Goal: Check status: Check status

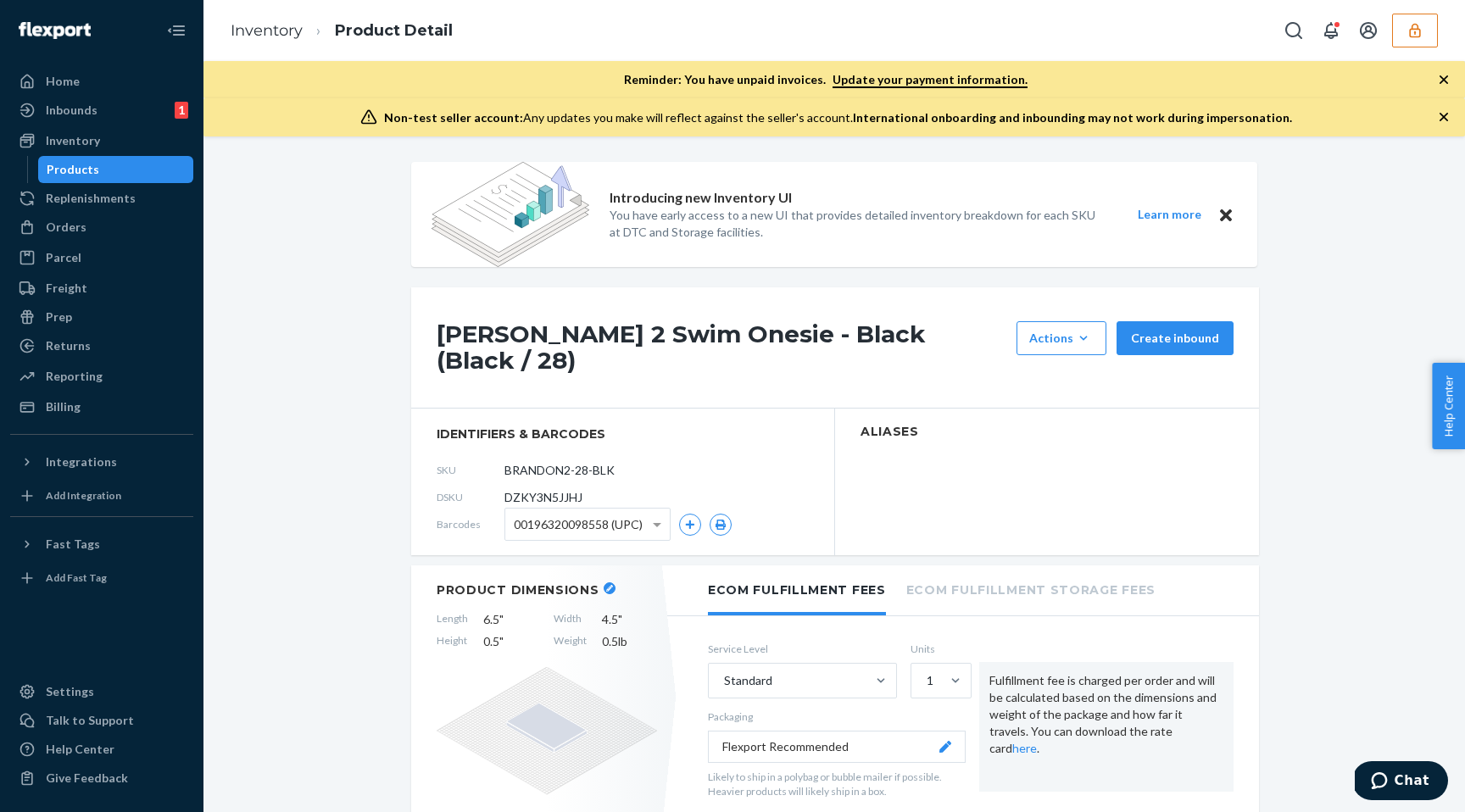
click at [1399, 27] on button "button" at bounding box center [1415, 30] width 46 height 34
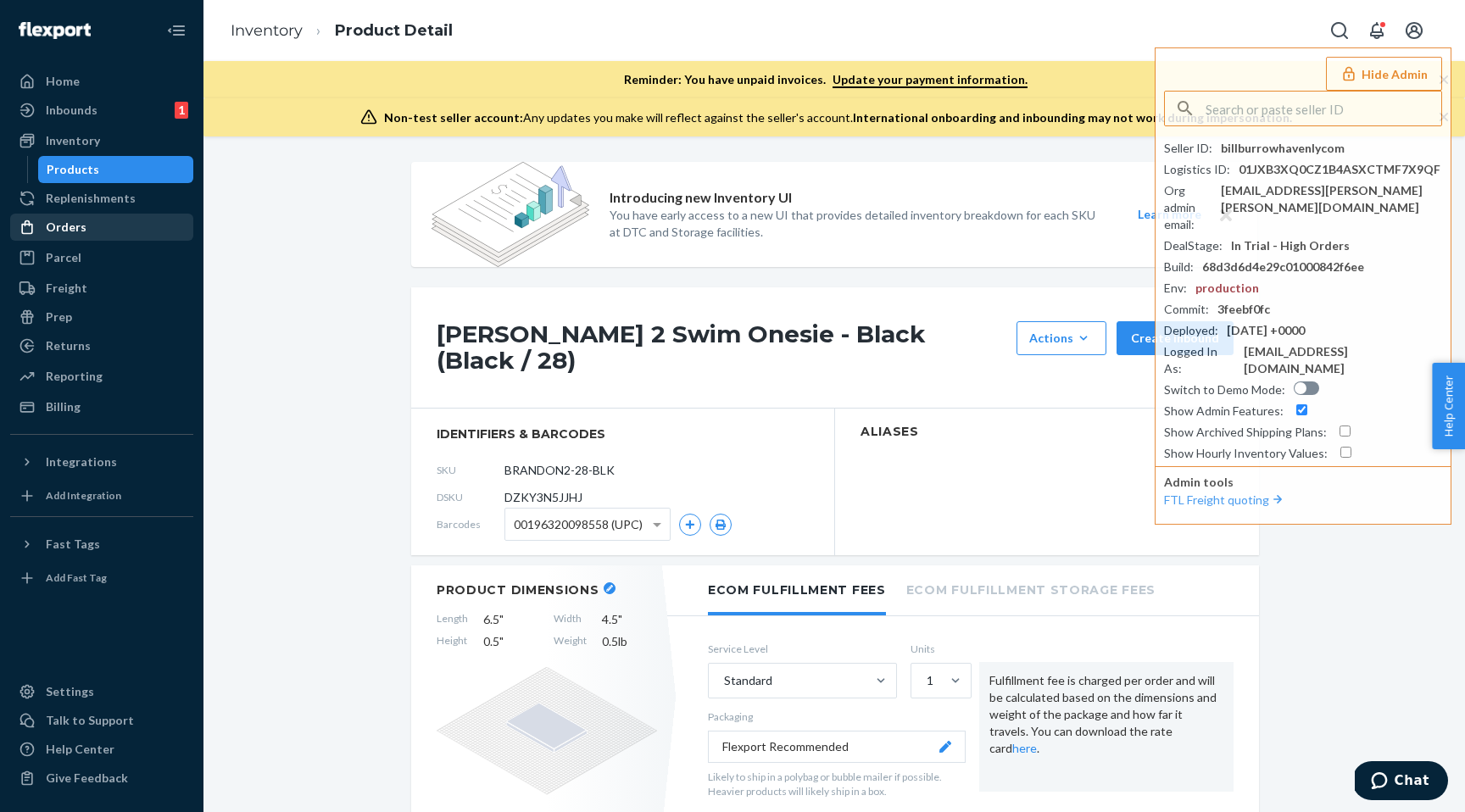
click at [76, 231] on div "Orders" at bounding box center [66, 227] width 40 height 17
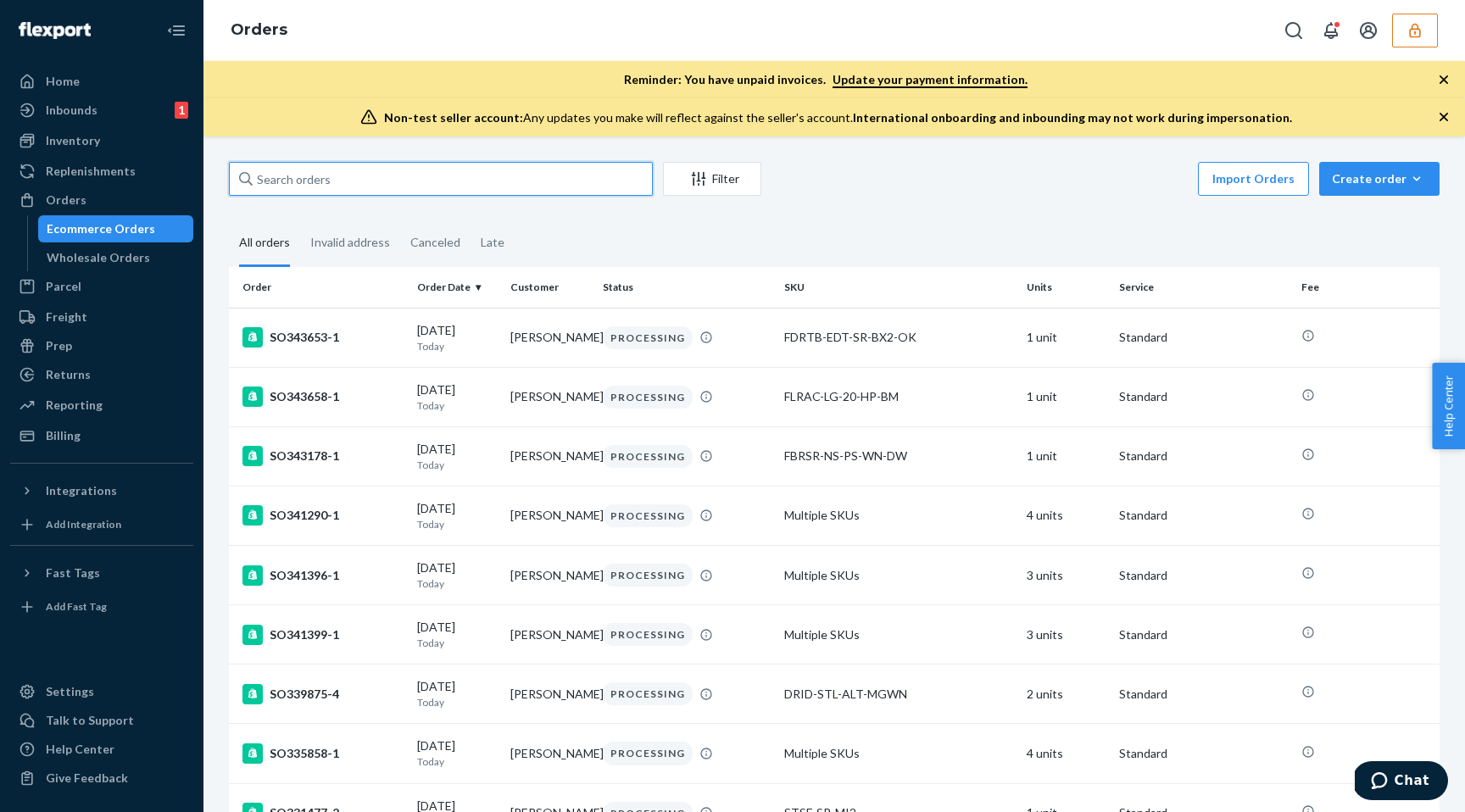
click at [328, 188] on input "text" at bounding box center [440, 178] width 424 height 34
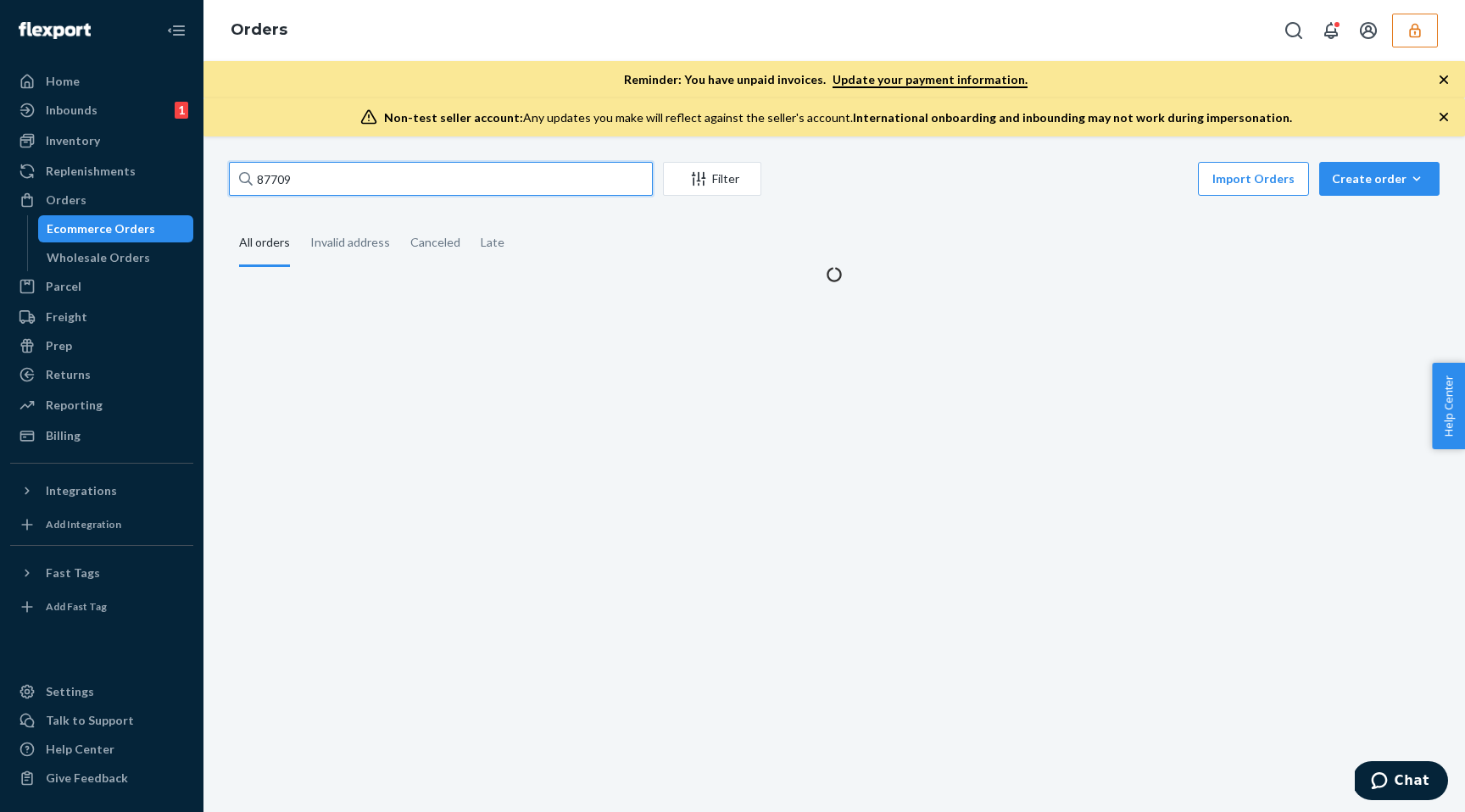
type input "877096"
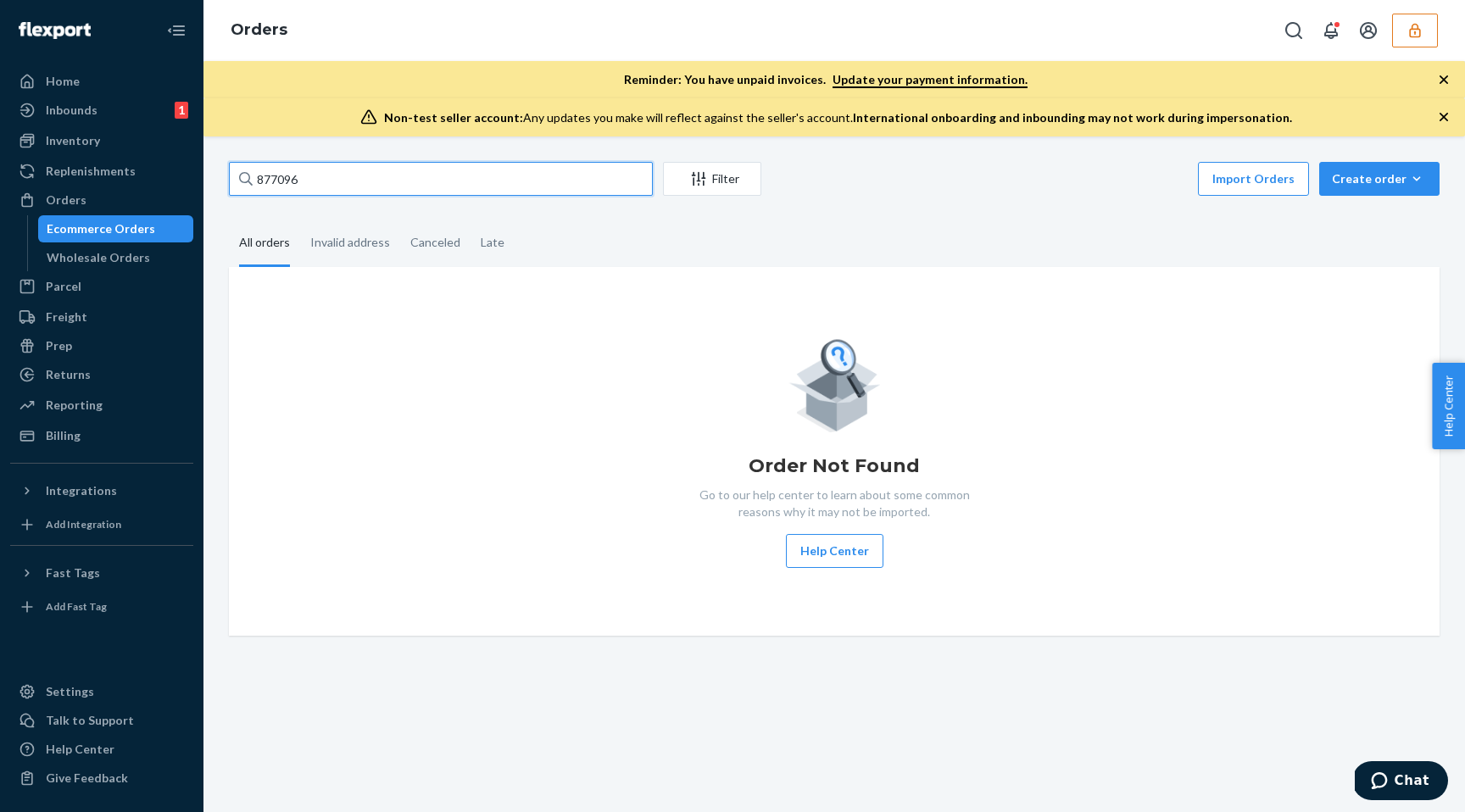
click at [337, 170] on input "877096" at bounding box center [440, 178] width 424 height 34
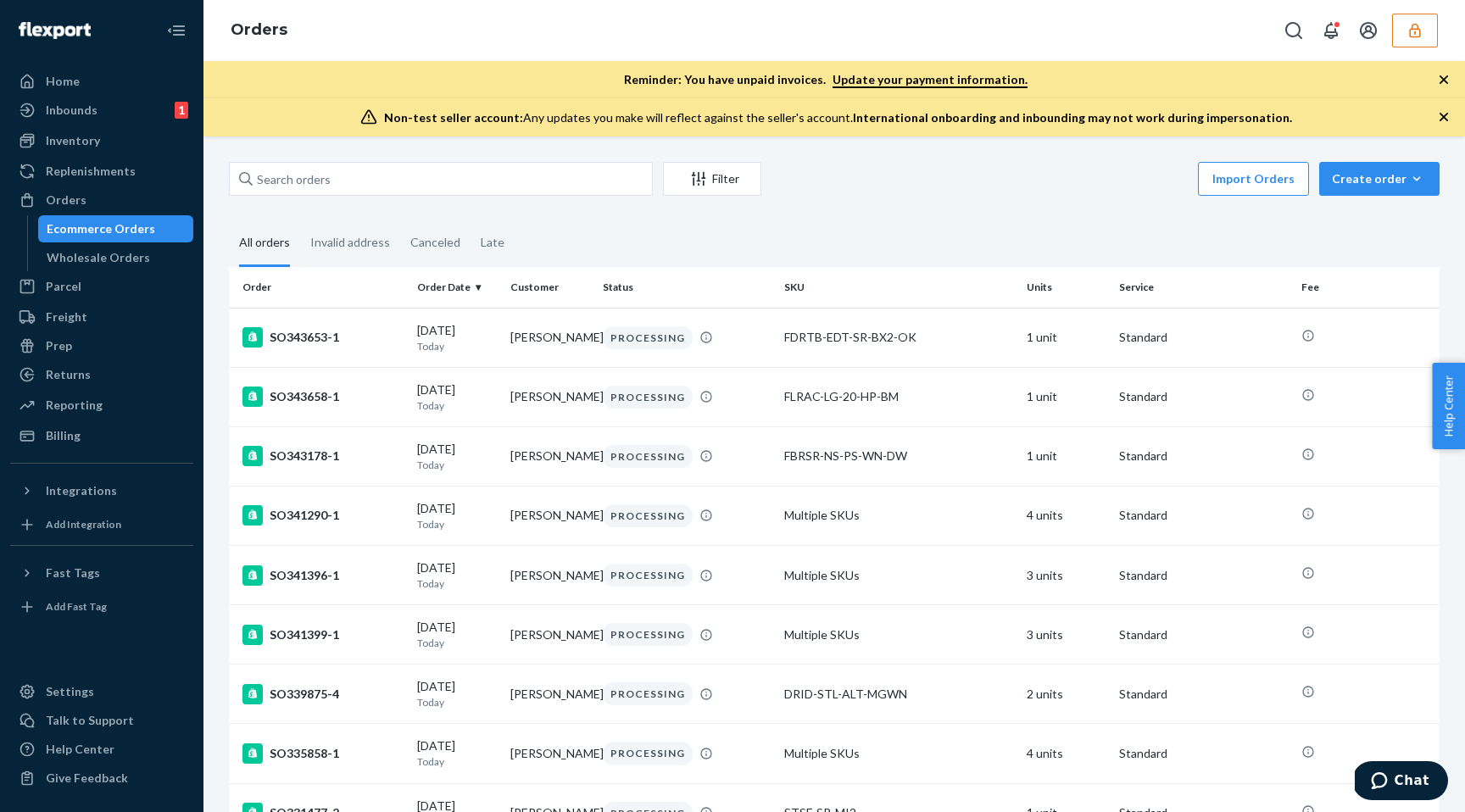
click at [612, 230] on fieldset "All orders Invalid address Canceled Late" at bounding box center [834, 243] width 1211 height 47
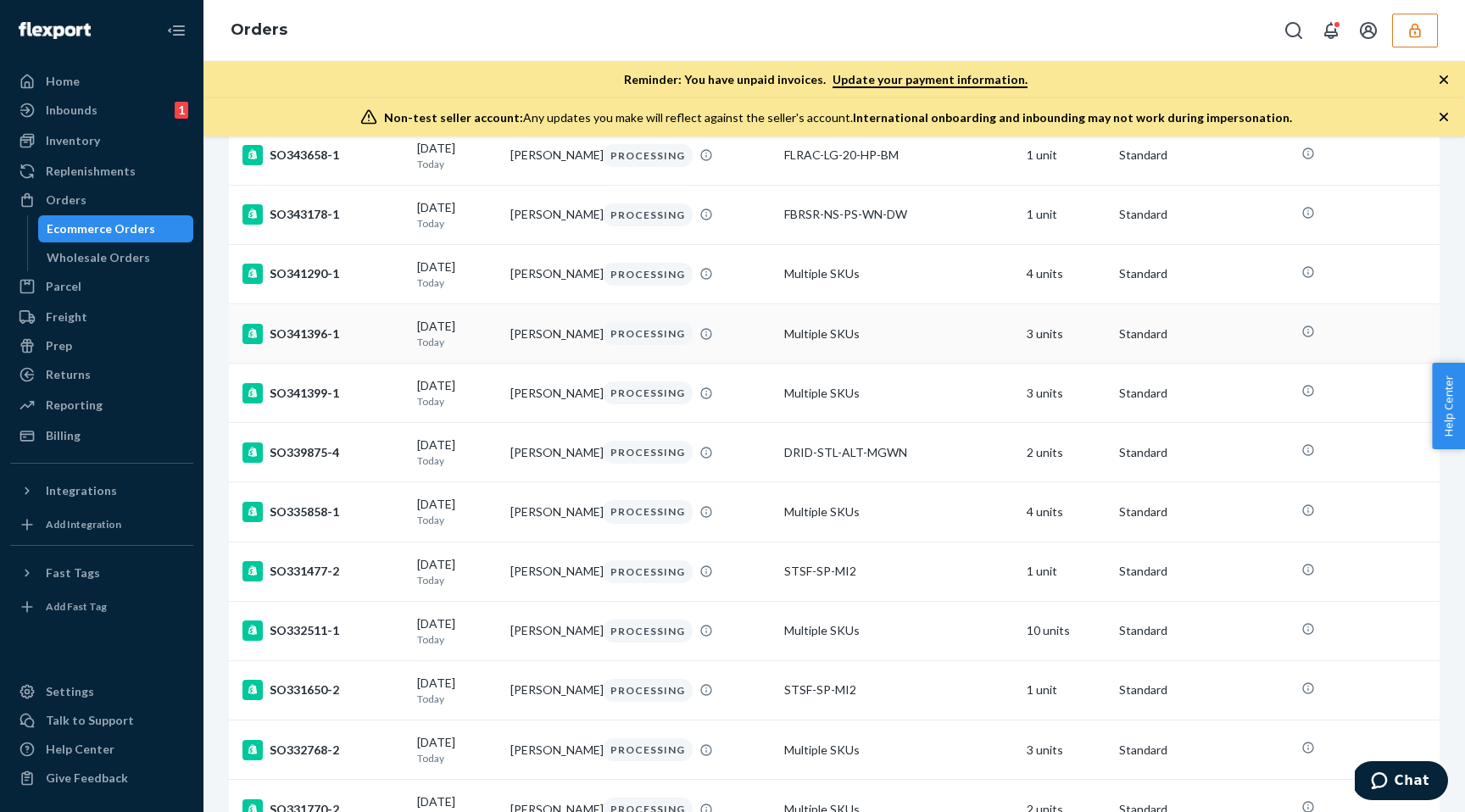
scroll to position [243, 0]
click at [525, 461] on td "Flavia Bitters" at bounding box center [549, 452] width 92 height 60
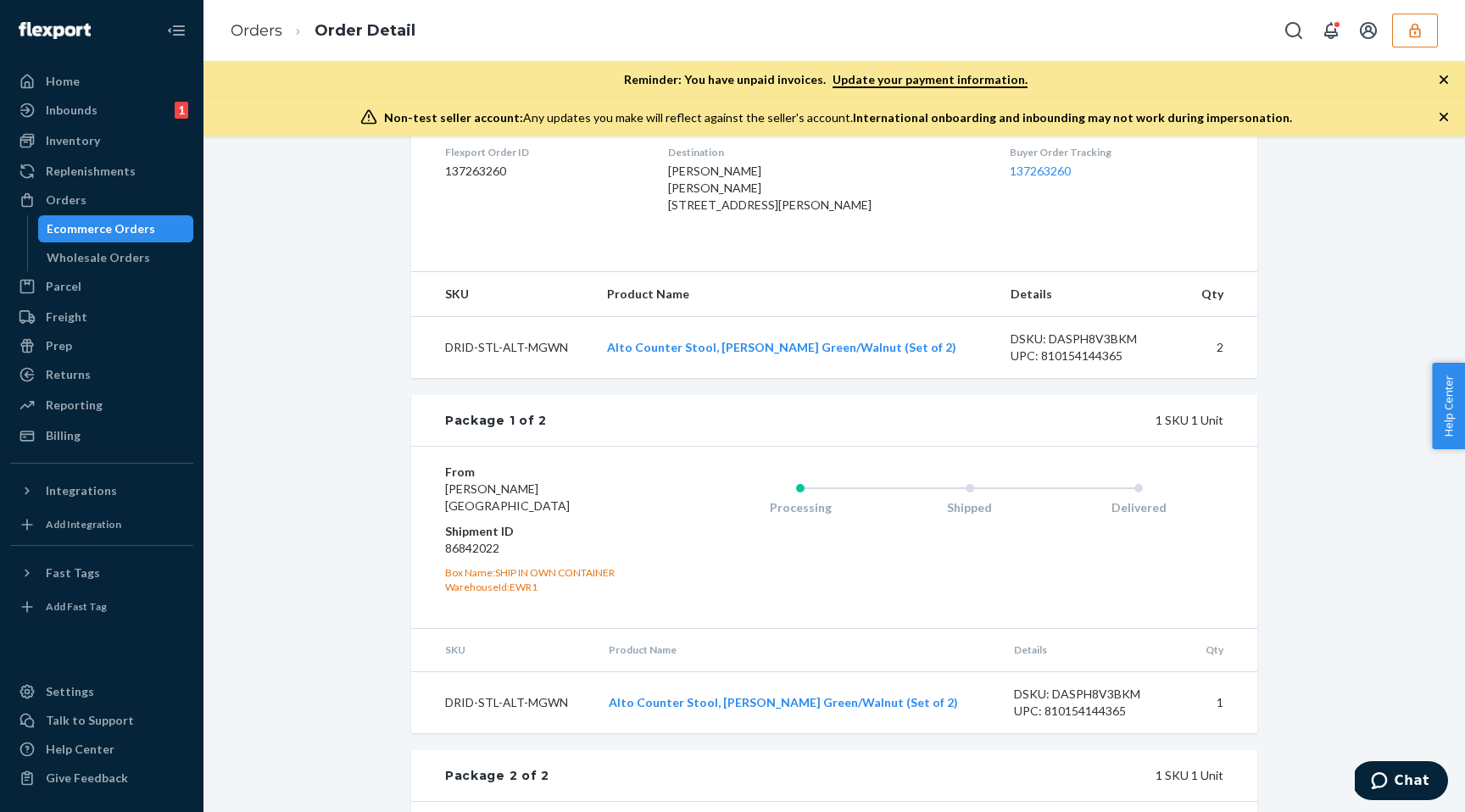
scroll to position [768, 0]
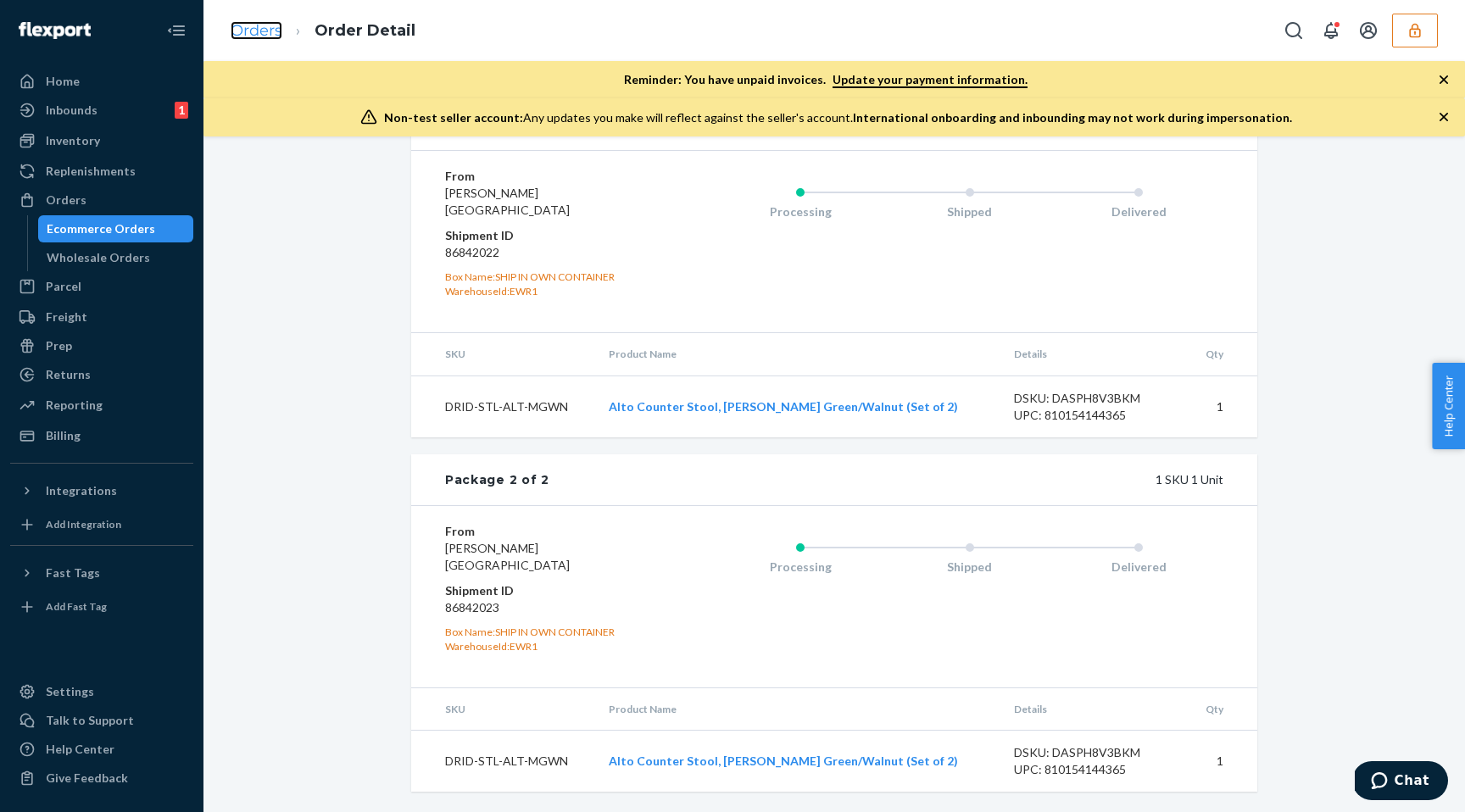
click at [241, 29] on link "Orders" at bounding box center [256, 30] width 52 height 18
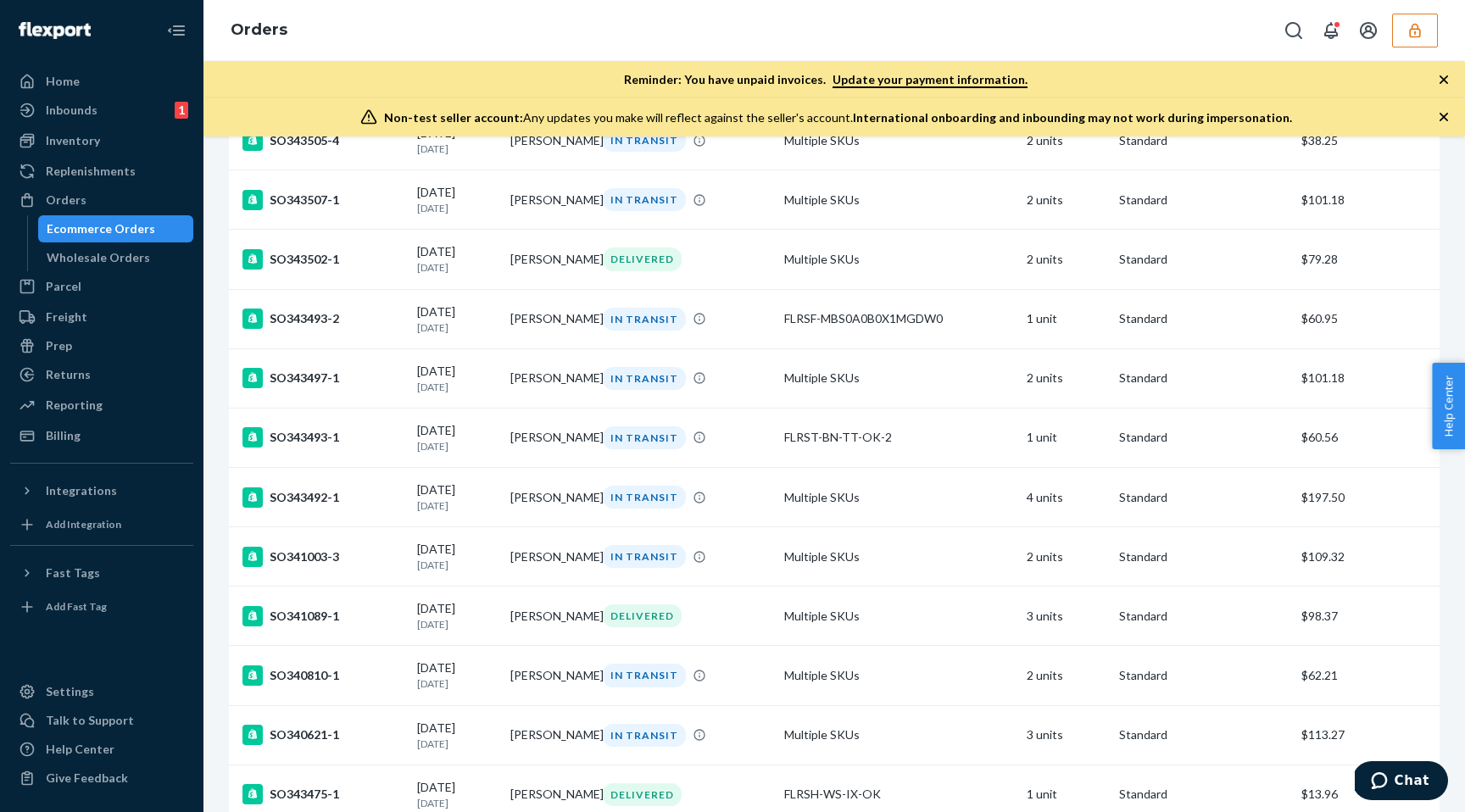
scroll to position [5116, 0]
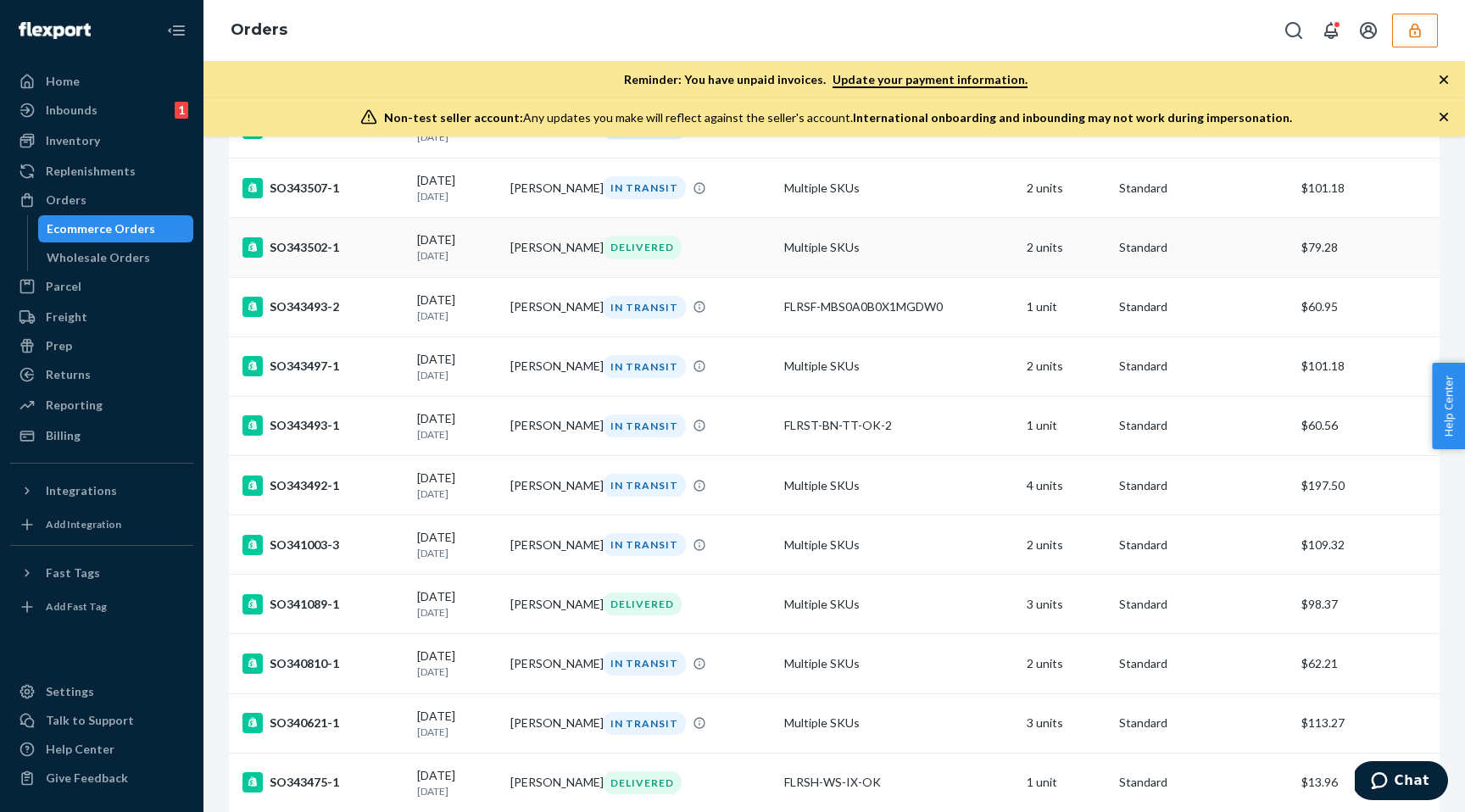
click at [487, 263] on p "2 days ago" at bounding box center [457, 256] width 79 height 14
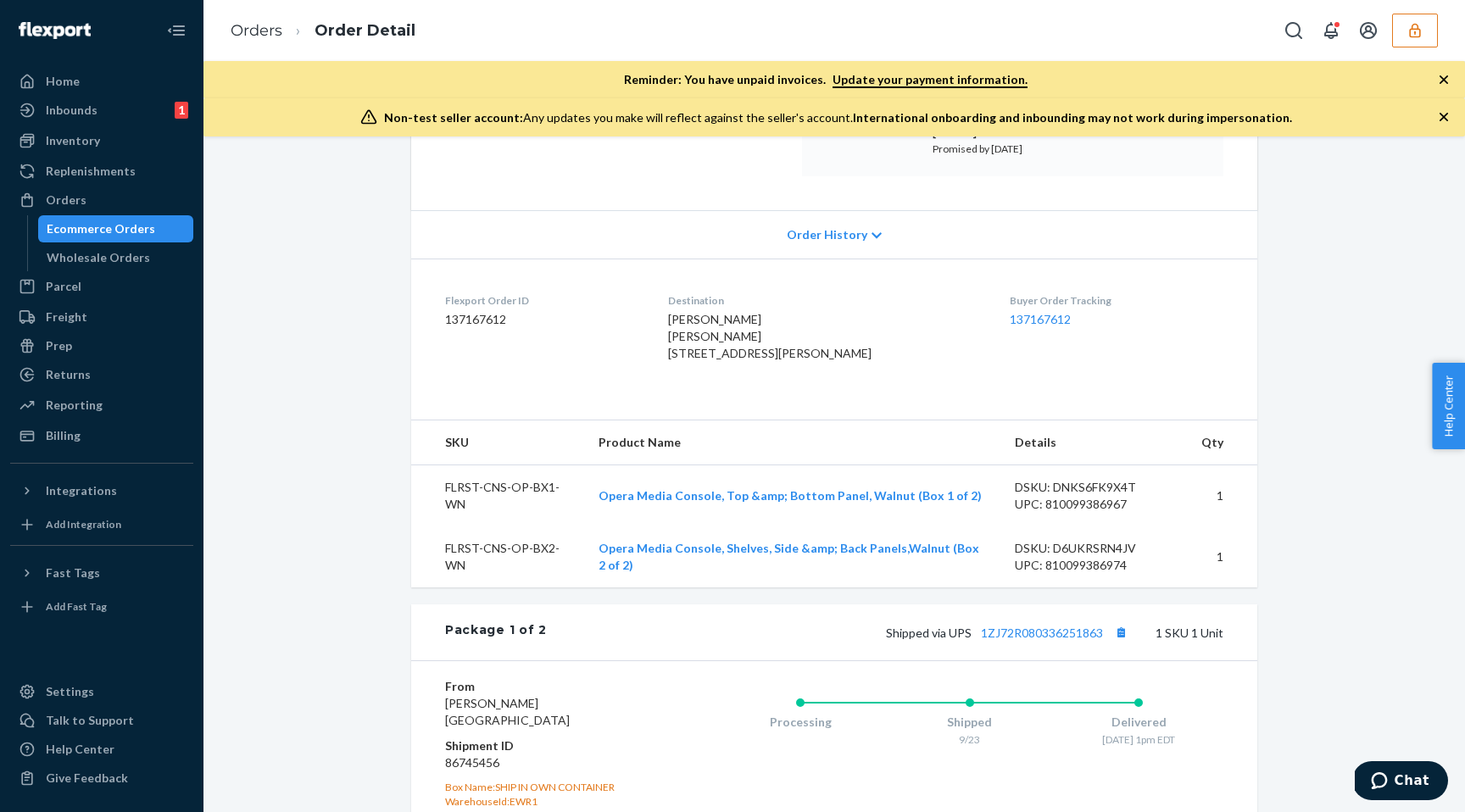
scroll to position [585, 0]
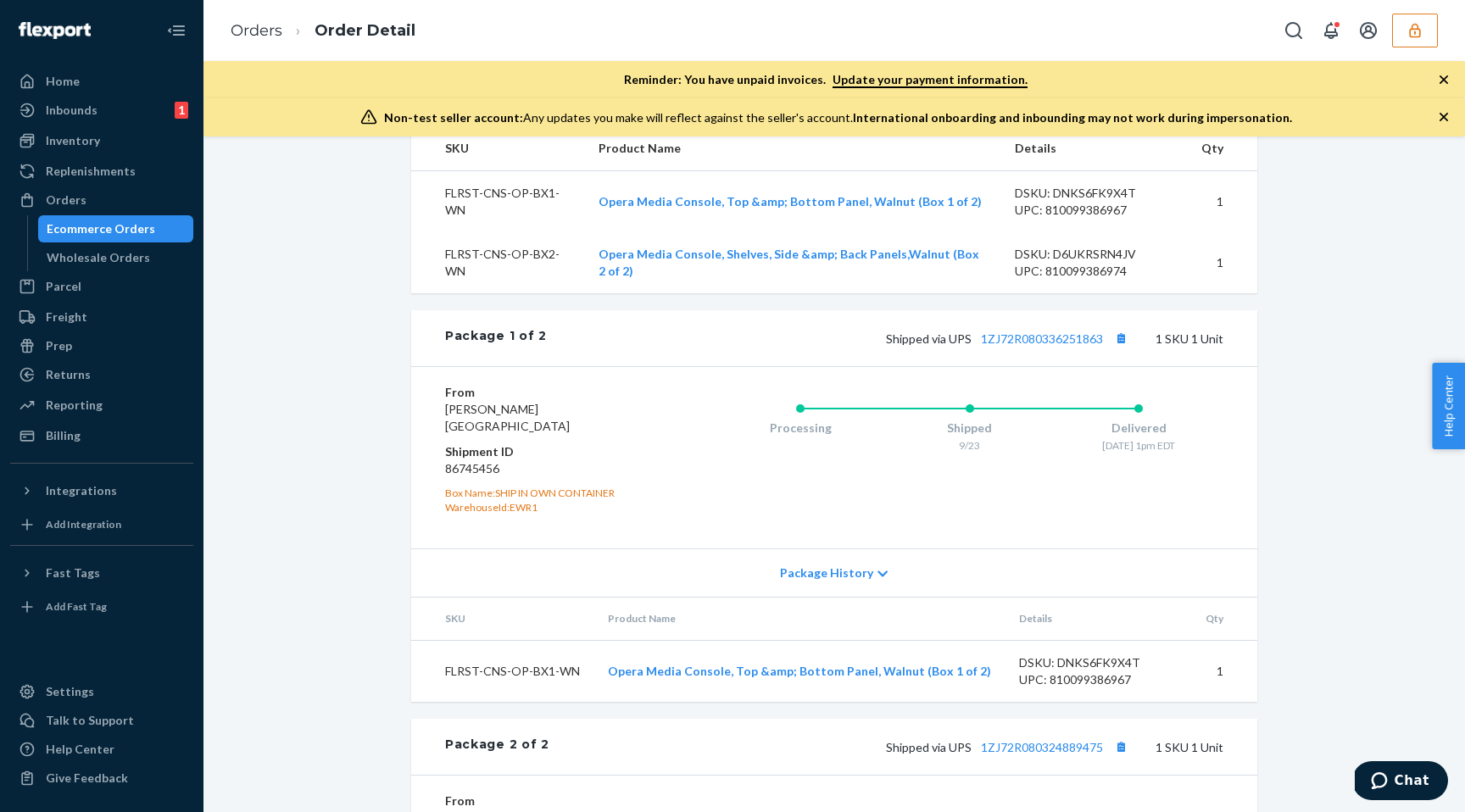
click at [802, 582] on span "Package History" at bounding box center [827, 573] width 93 height 17
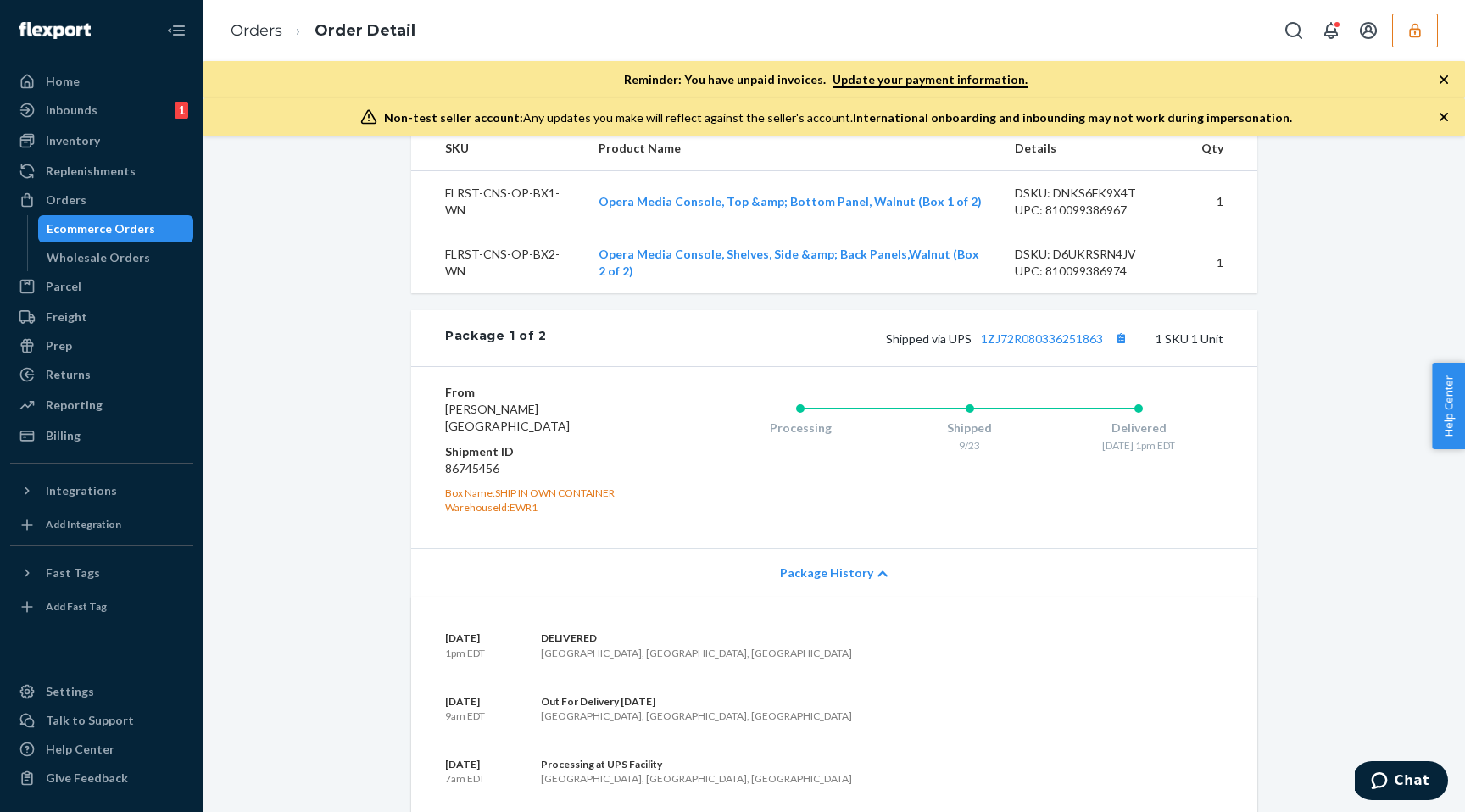
click at [801, 582] on span "Package History" at bounding box center [827, 573] width 93 height 17
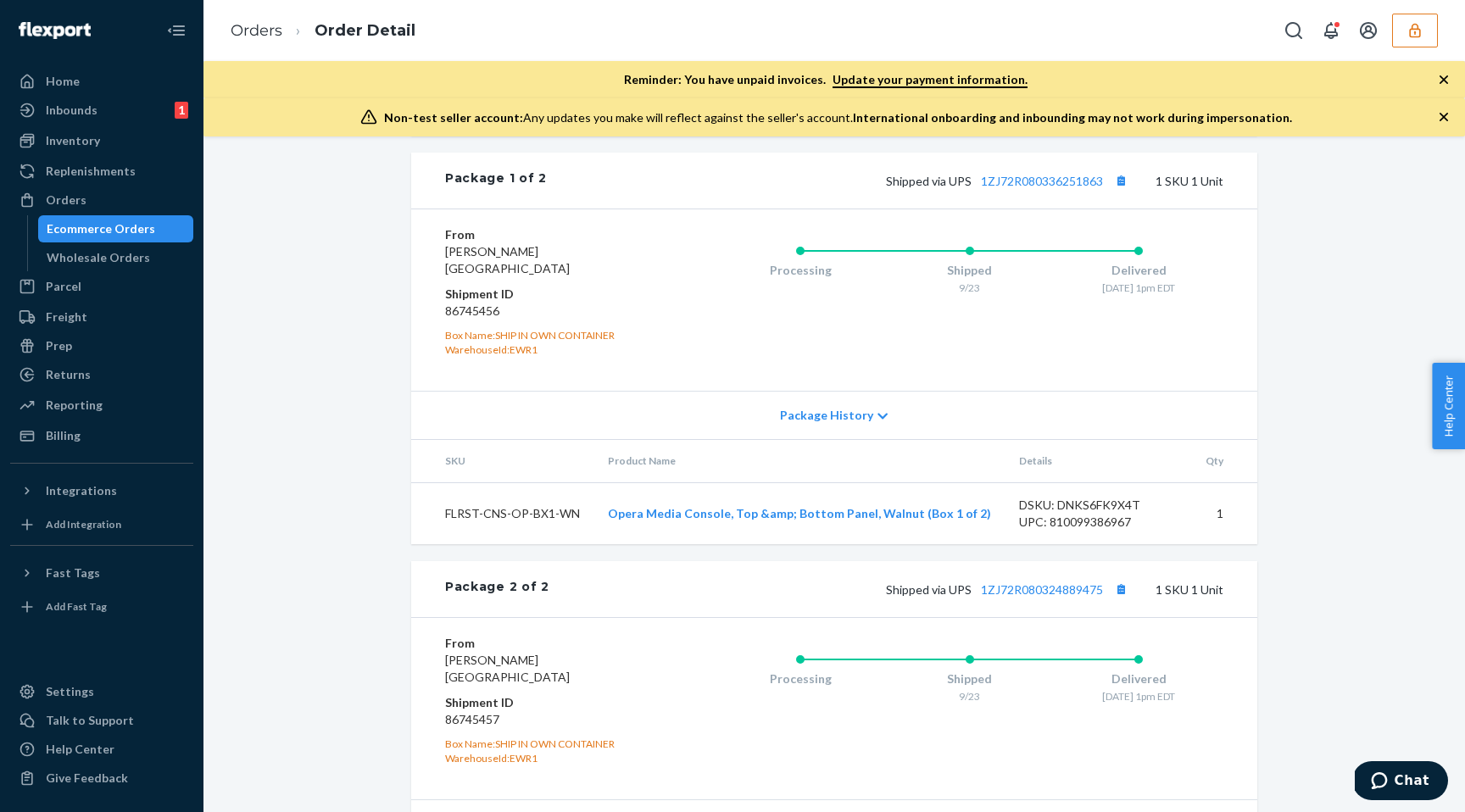
scroll to position [936, 0]
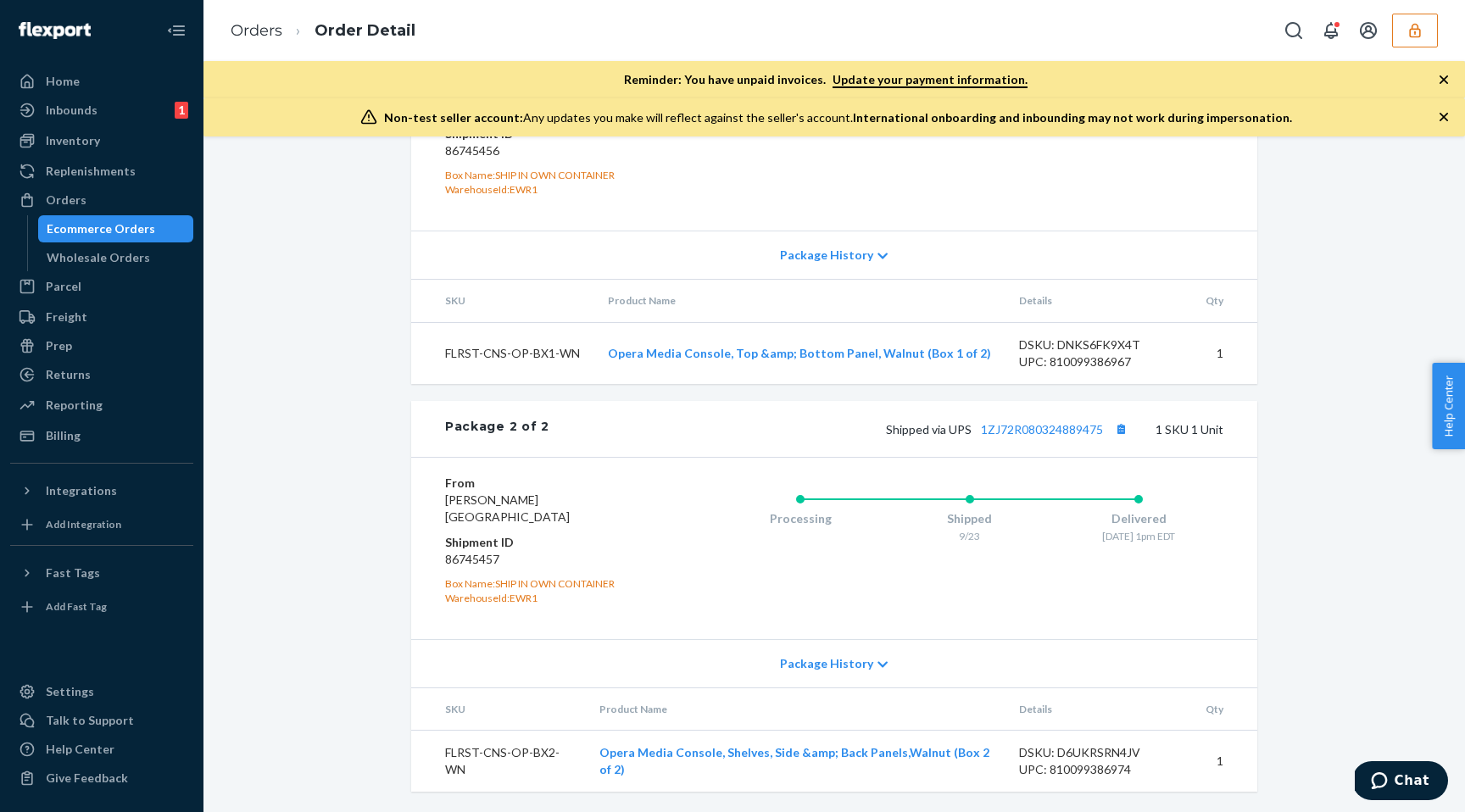
click at [864, 662] on span "Package History" at bounding box center [827, 663] width 93 height 17
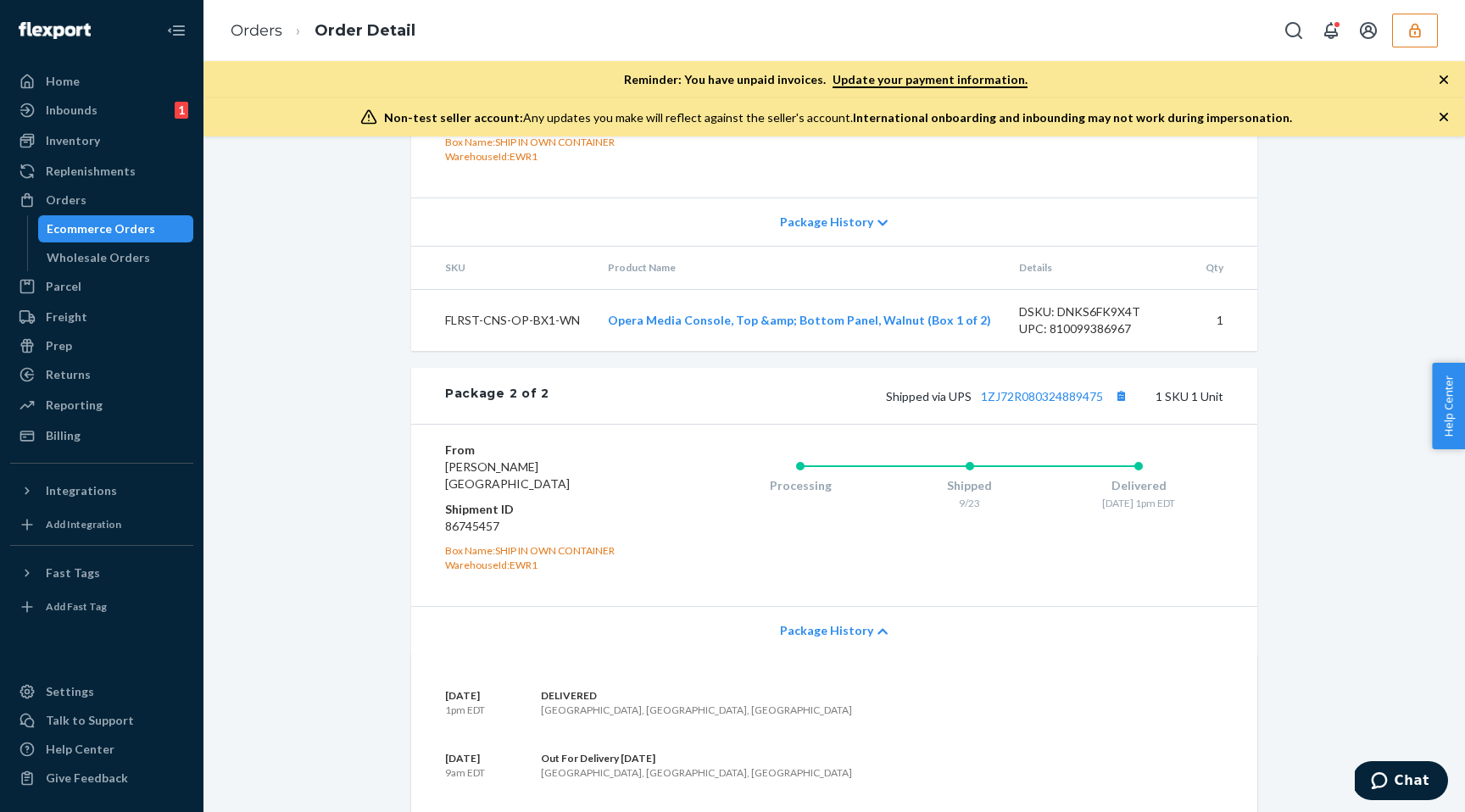
click at [862, 639] on span "Package History" at bounding box center [827, 630] width 93 height 17
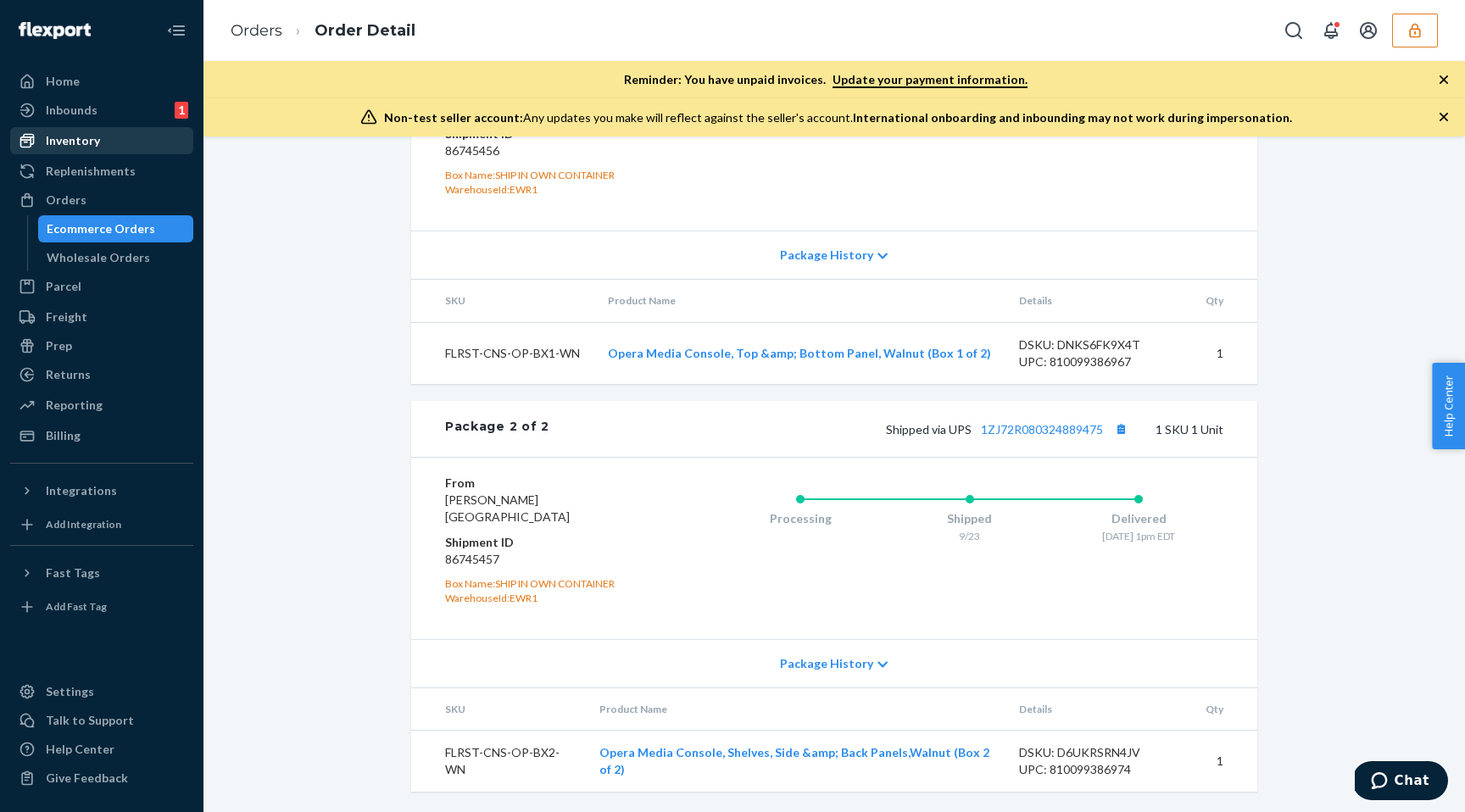
click at [105, 138] on div "Inventory" at bounding box center [102, 141] width 180 height 24
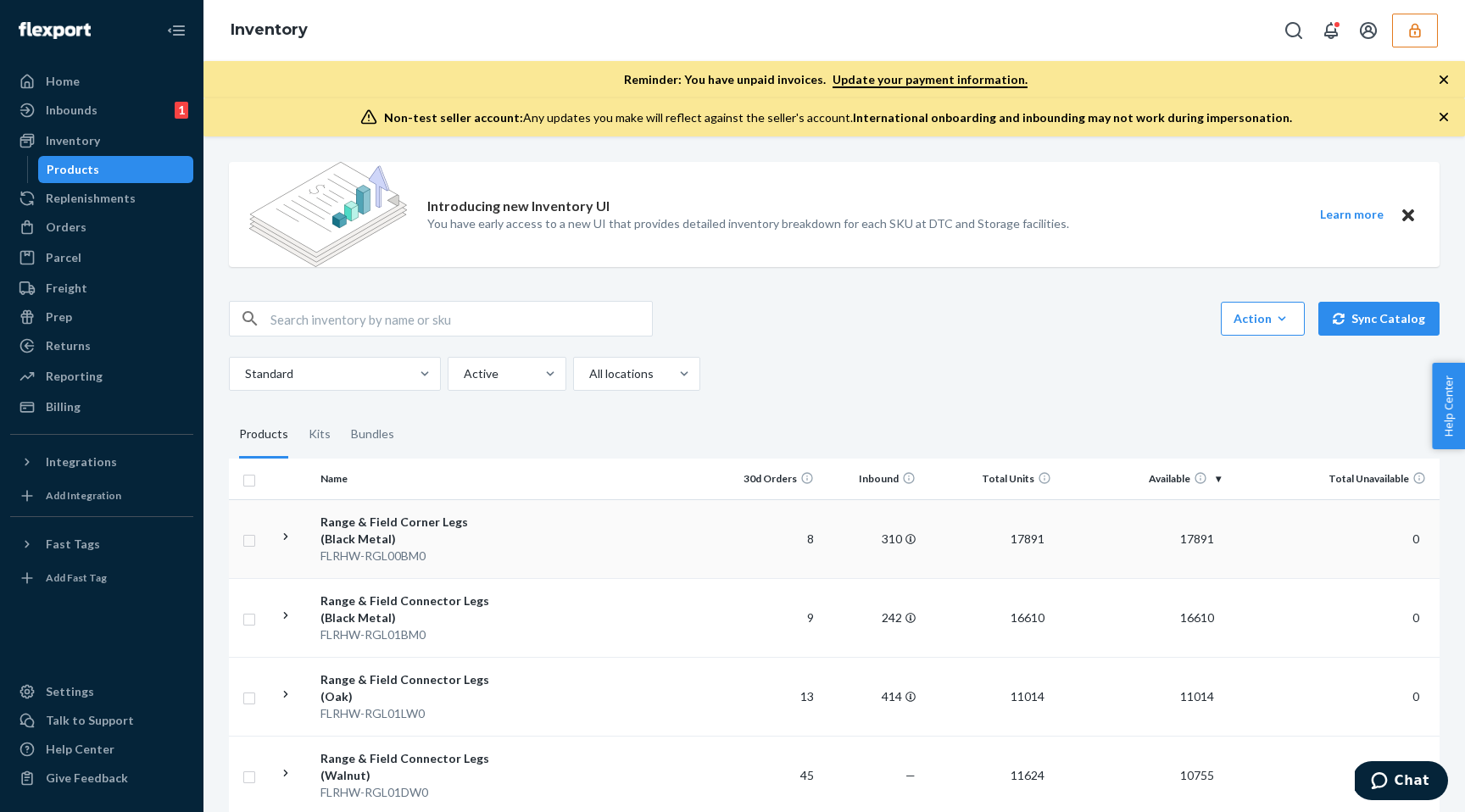
click at [498, 547] on td "Range & Field Corner Legs (Black Metal) FLRHW-RGL00BM0" at bounding box center [409, 539] width 191 height 79
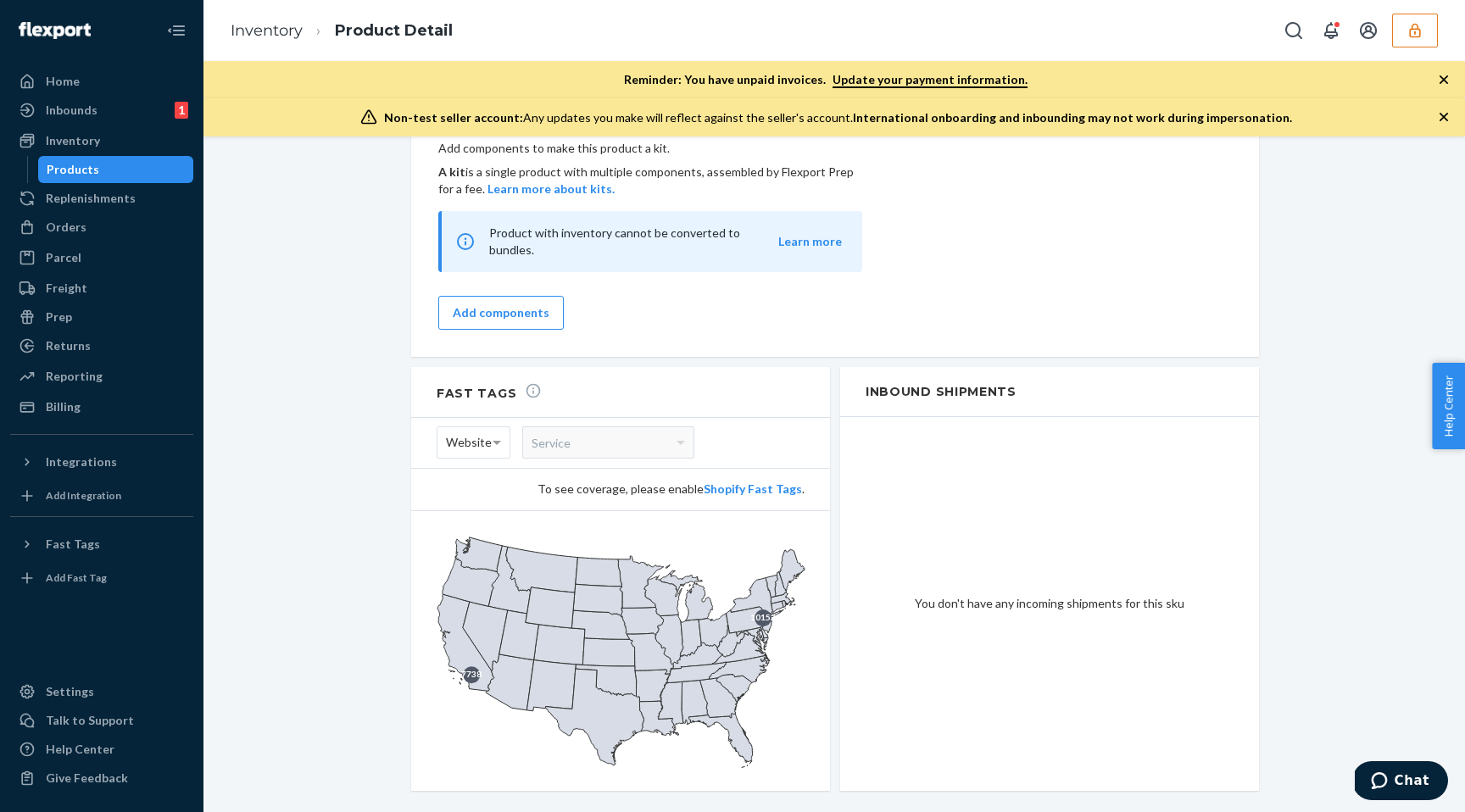
scroll to position [1439, 0]
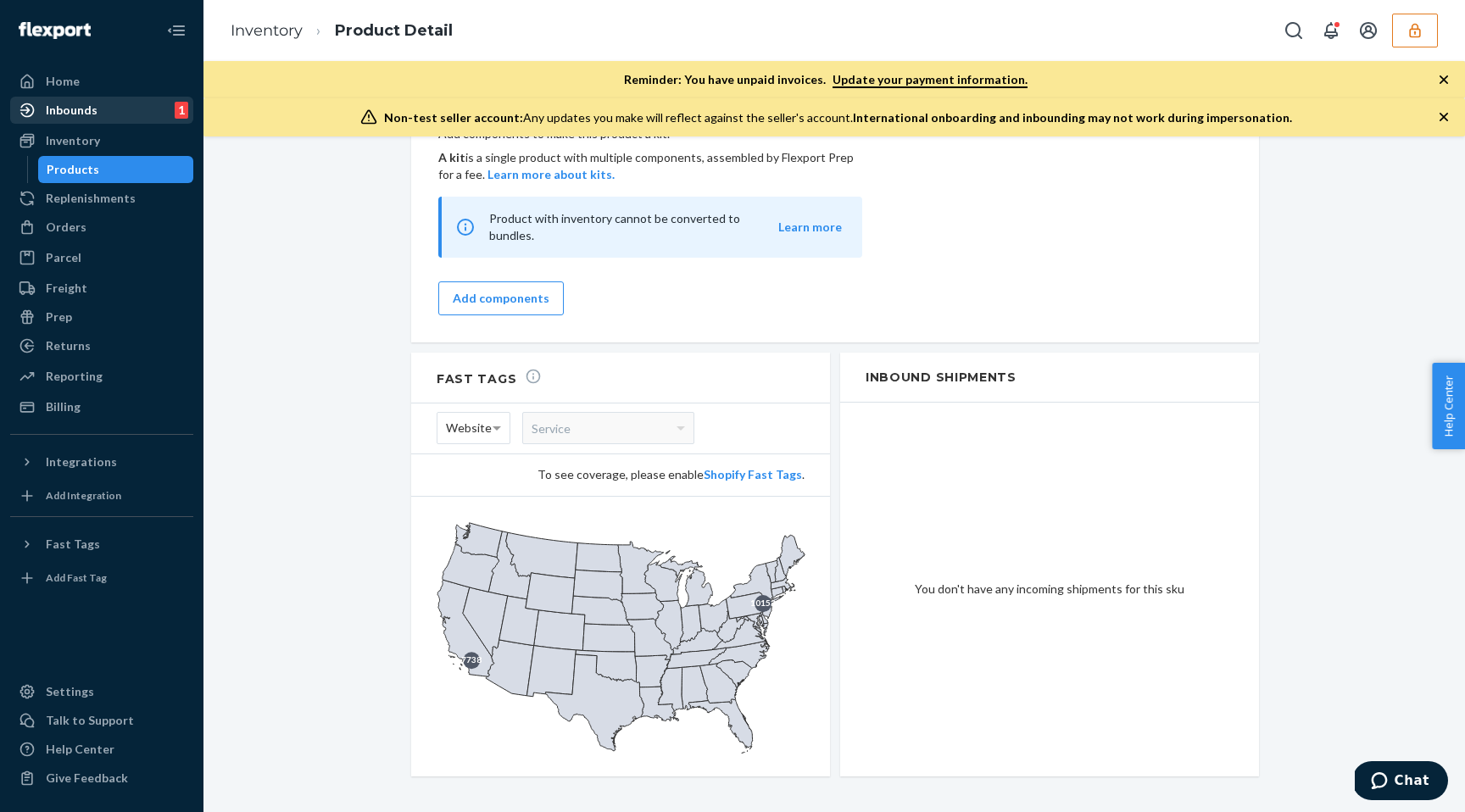
click at [91, 113] on div "Inbounds" at bounding box center [71, 110] width 52 height 17
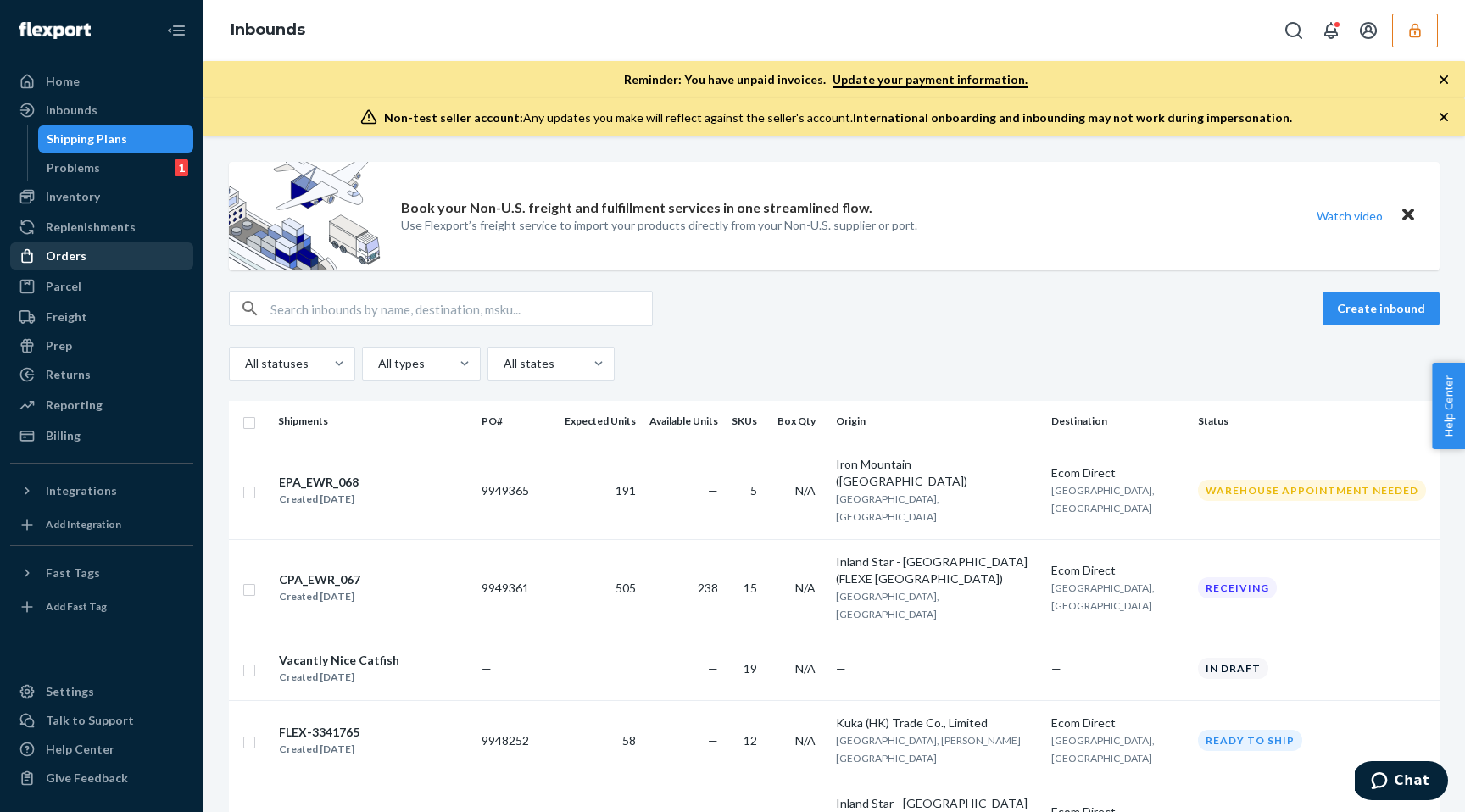
click at [71, 265] on div "Orders" at bounding box center [102, 256] width 180 height 24
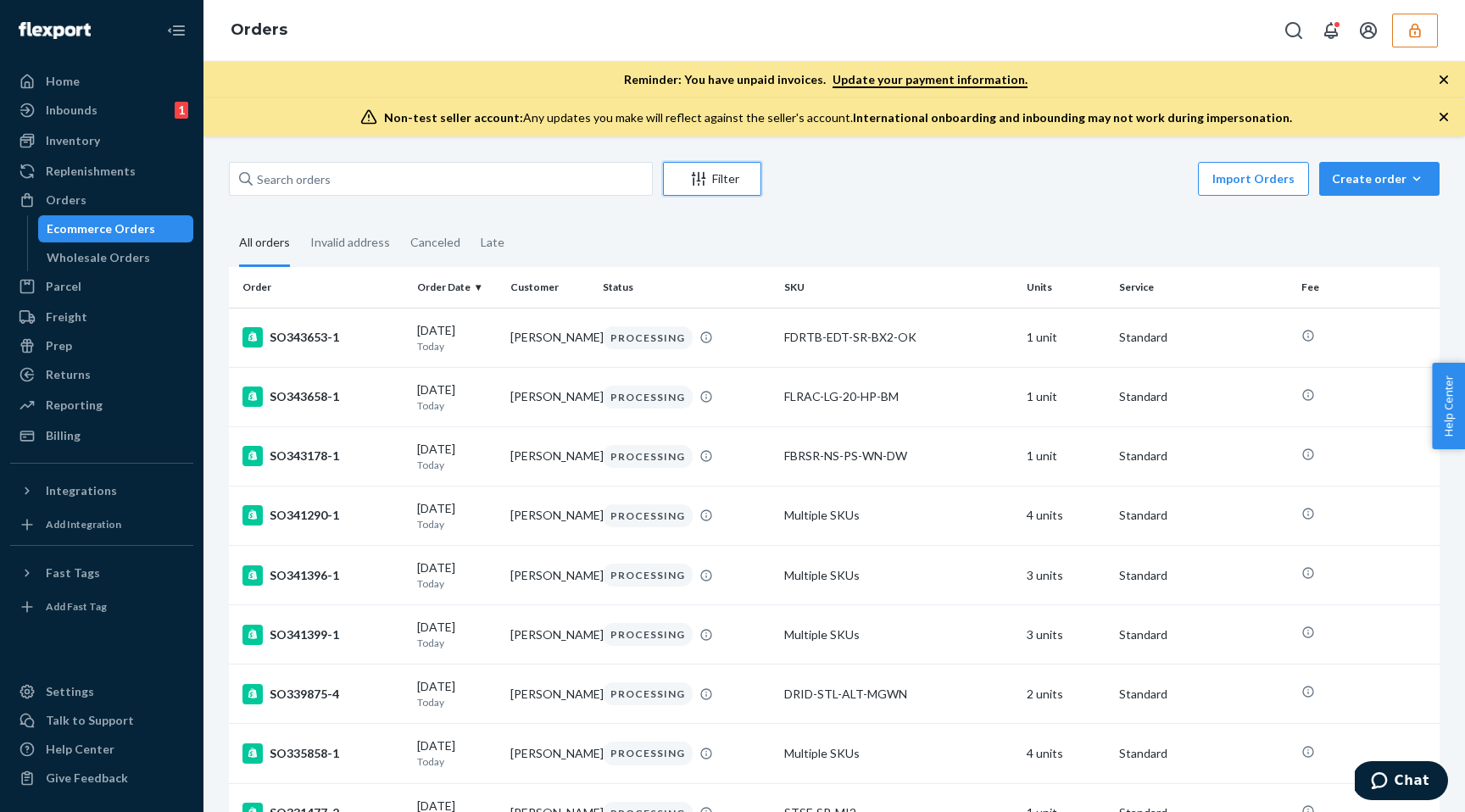
click at [729, 163] on button "Filter" at bounding box center [712, 178] width 98 height 34
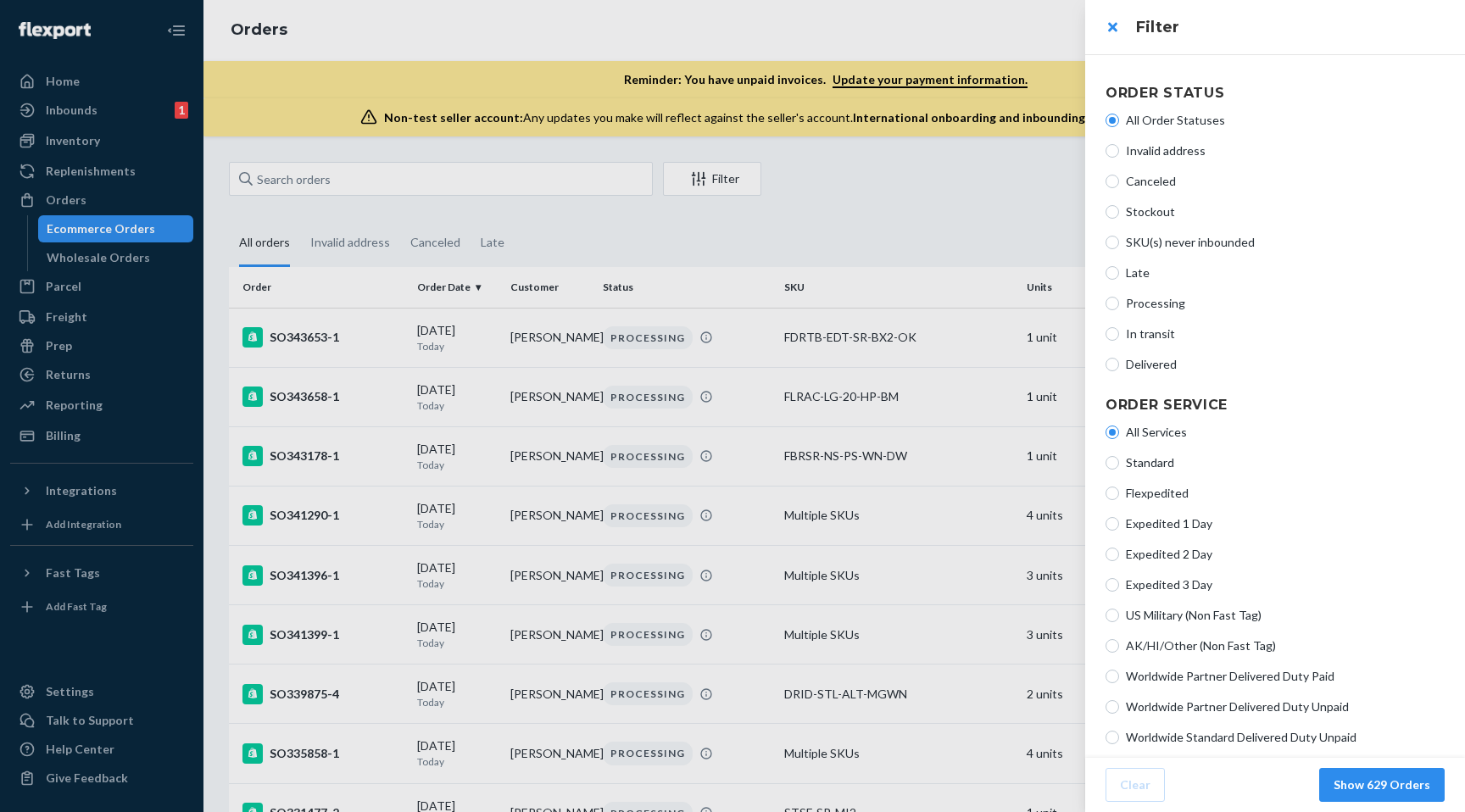
scroll to position [259, 0]
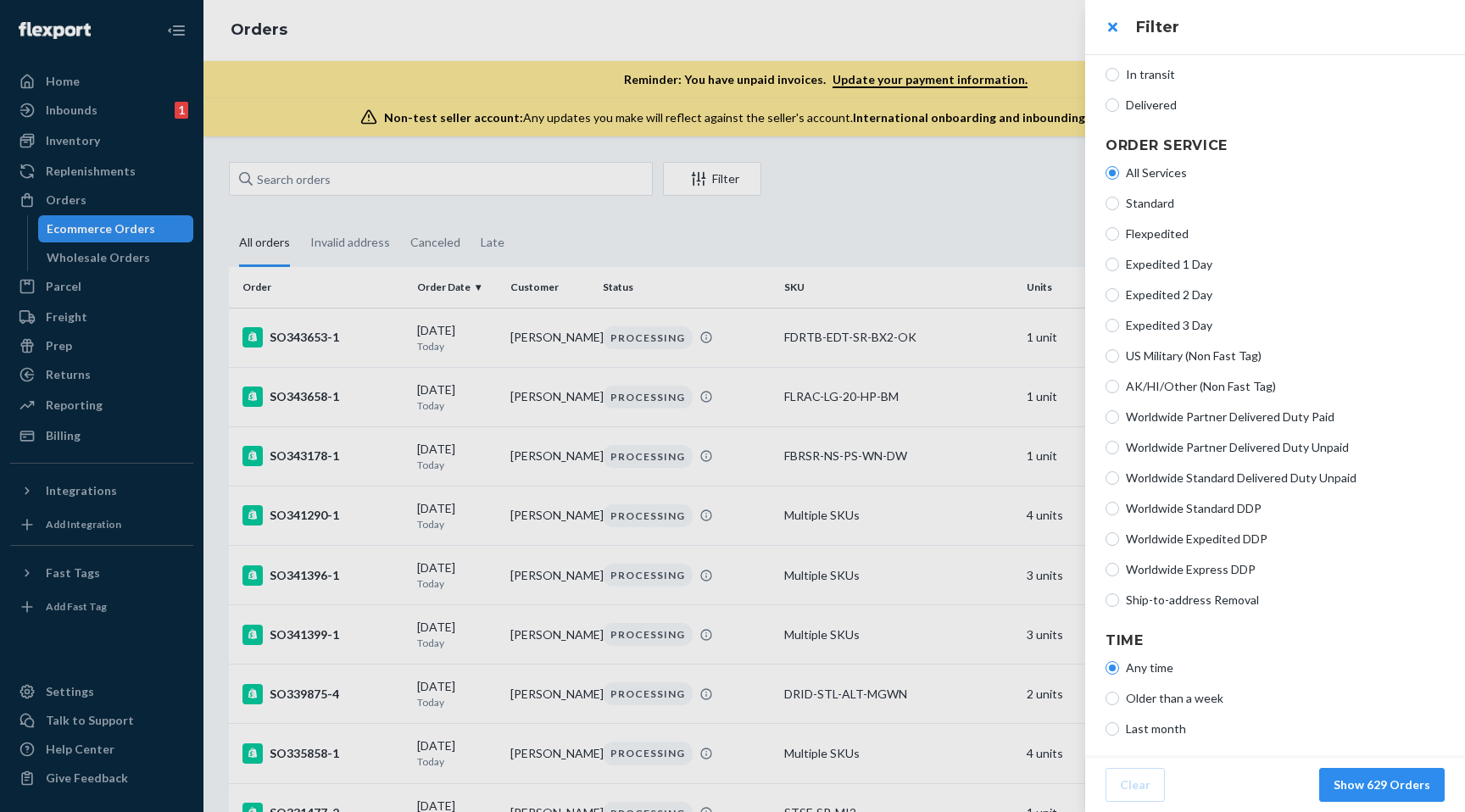
click at [1147, 205] on span "Standard" at bounding box center [1285, 203] width 319 height 17
click at [1119, 205] on input "Standard" at bounding box center [1112, 203] width 13 height 13
radio input "true"
radio input "false"
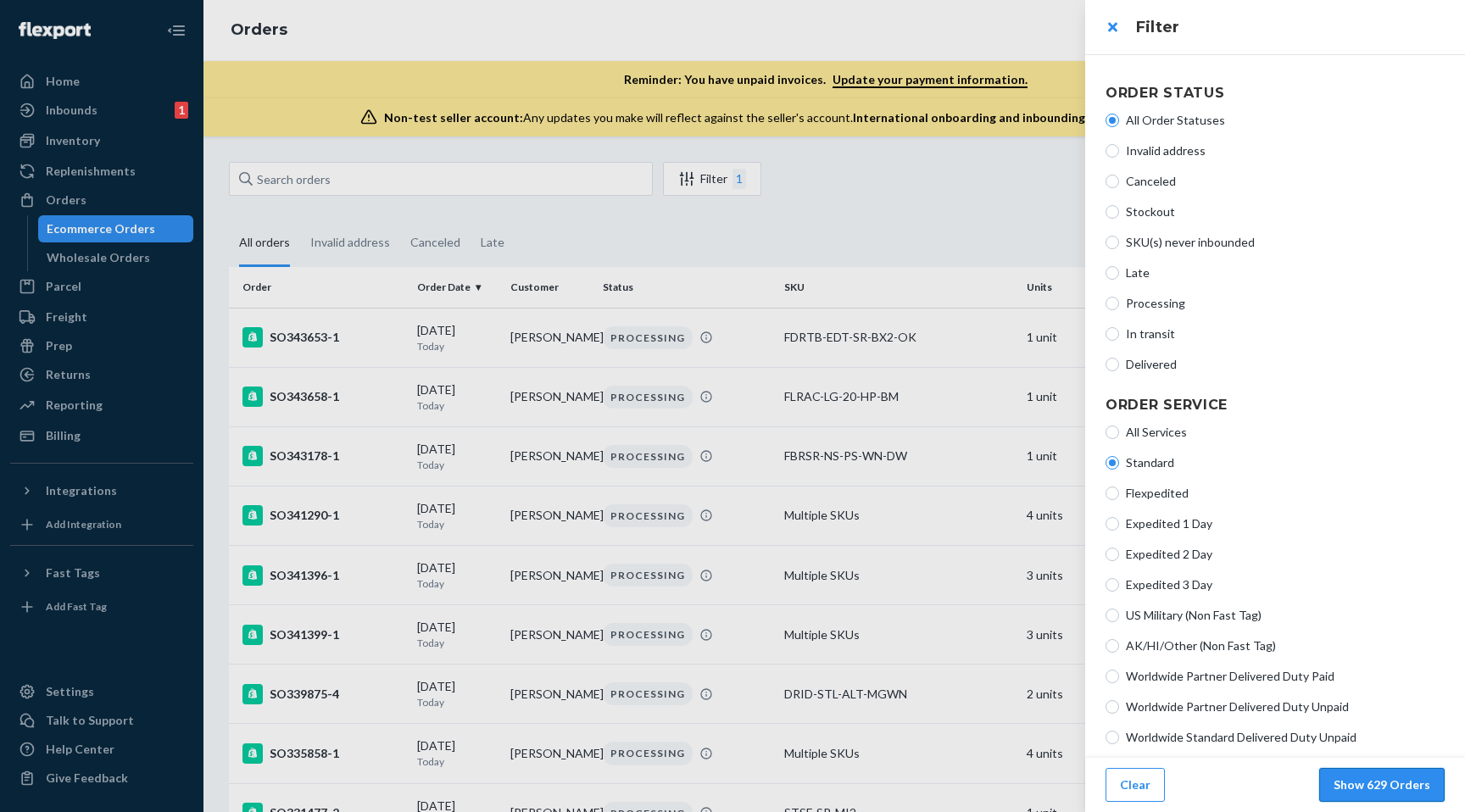
click at [1378, 788] on button "Show 629 Orders" at bounding box center [1382, 785] width 126 height 34
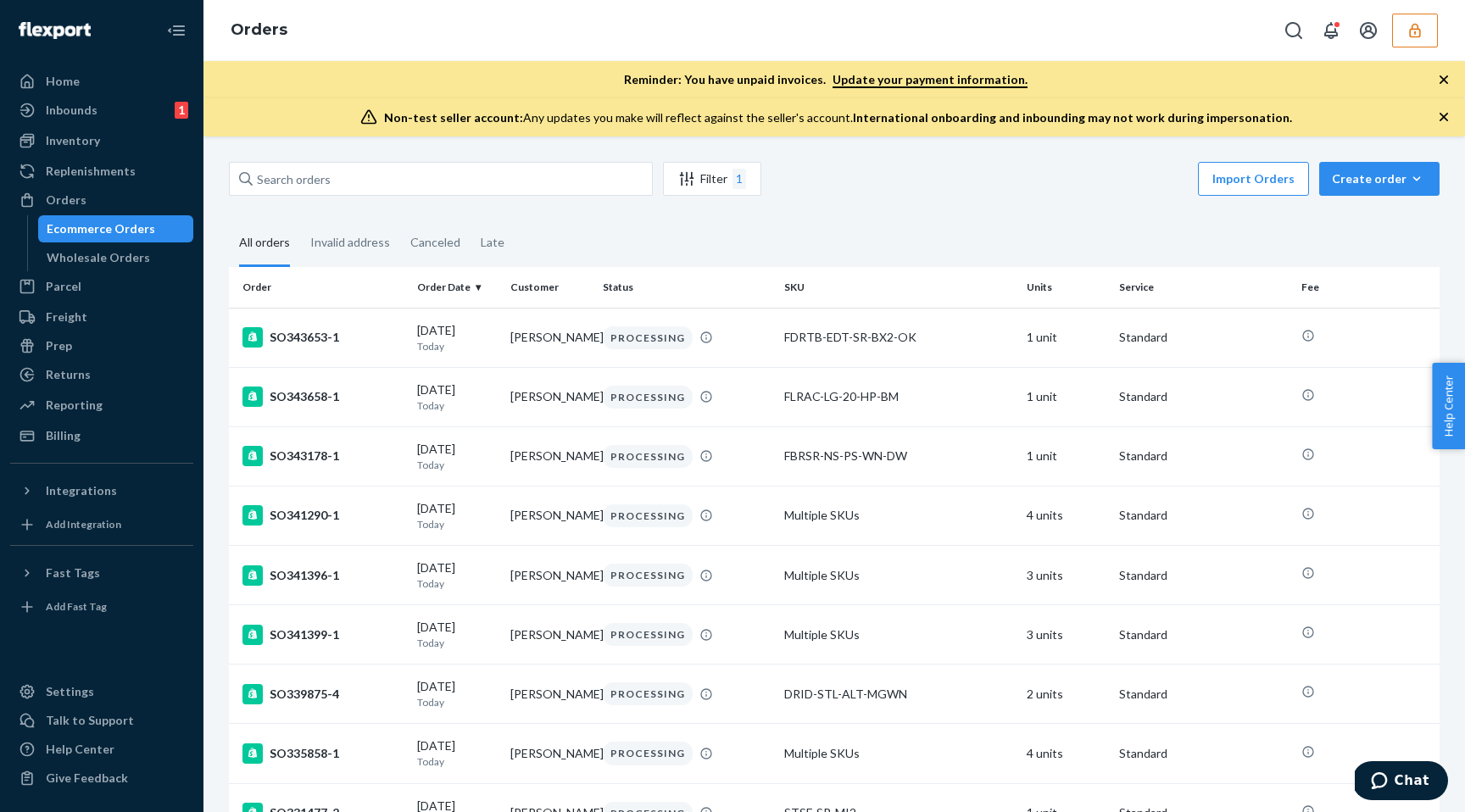
click at [1309, 294] on th "Fee" at bounding box center [1367, 287] width 145 height 40
click at [692, 186] on div "Filter 1" at bounding box center [712, 178] width 97 height 20
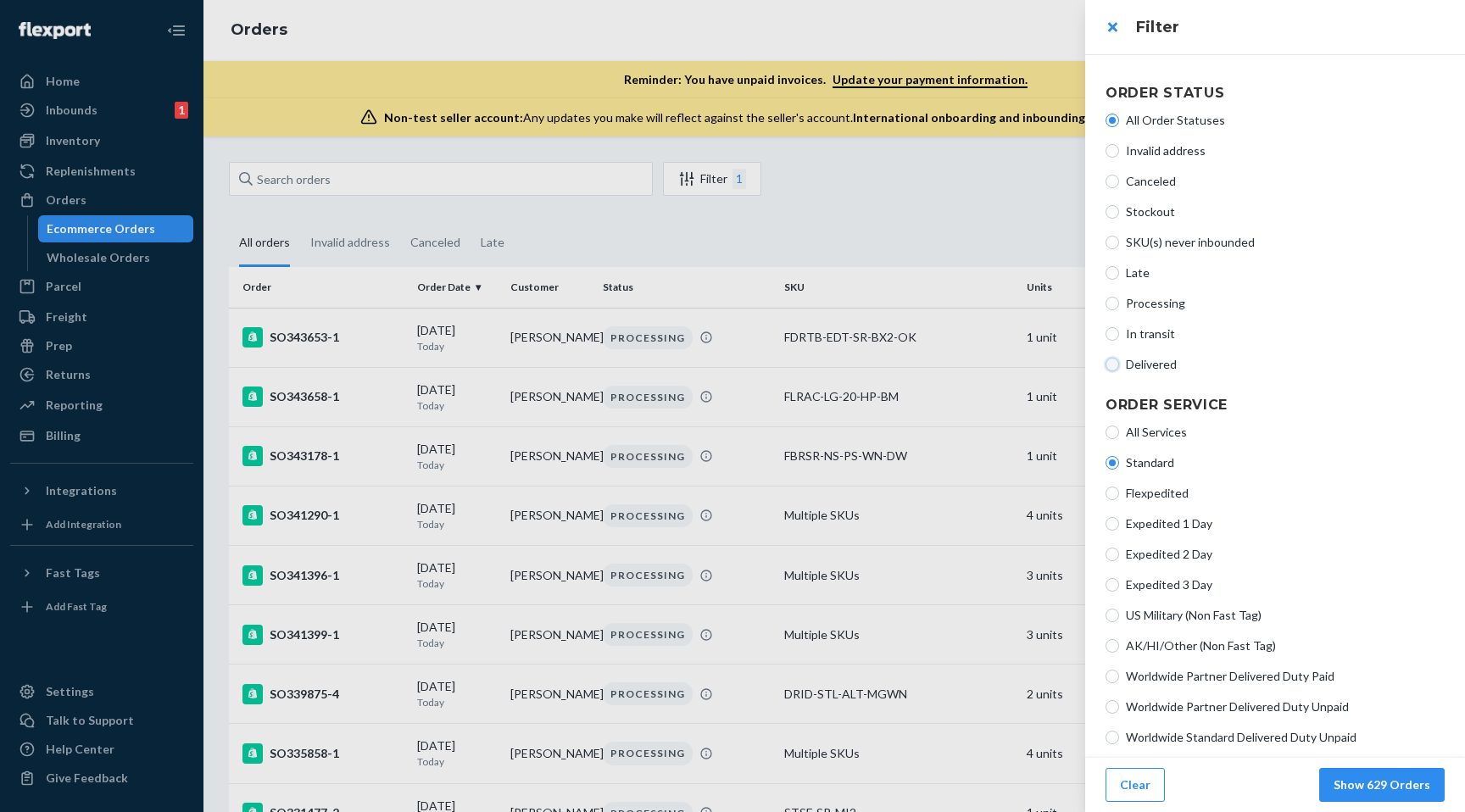
click at [1117, 363] on input "Delivered" at bounding box center [1112, 364] width 13 height 13
radio input "true"
radio input "false"
click at [1355, 783] on button "Show 408 Orders" at bounding box center [1382, 785] width 126 height 34
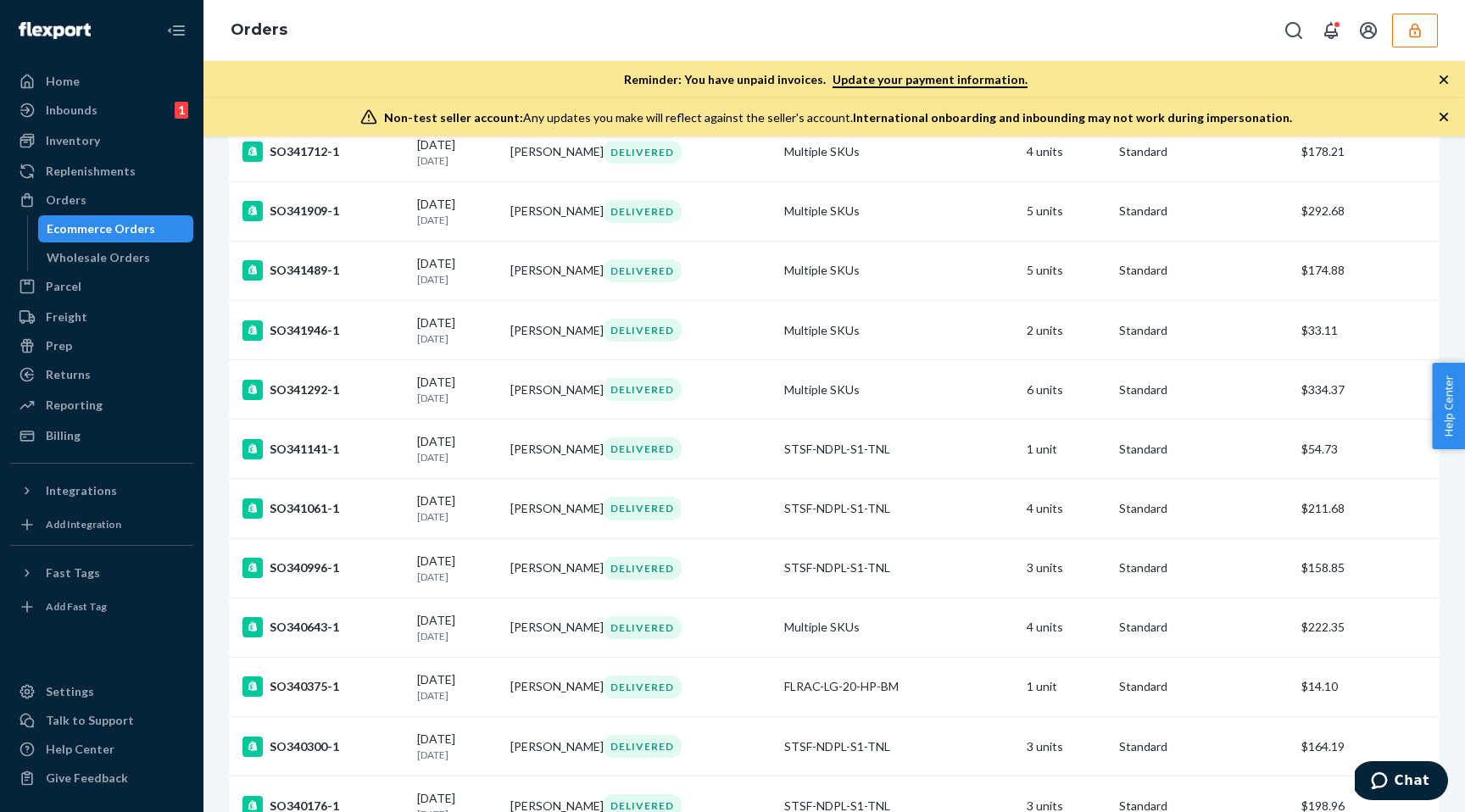
scroll to position [5672, 0]
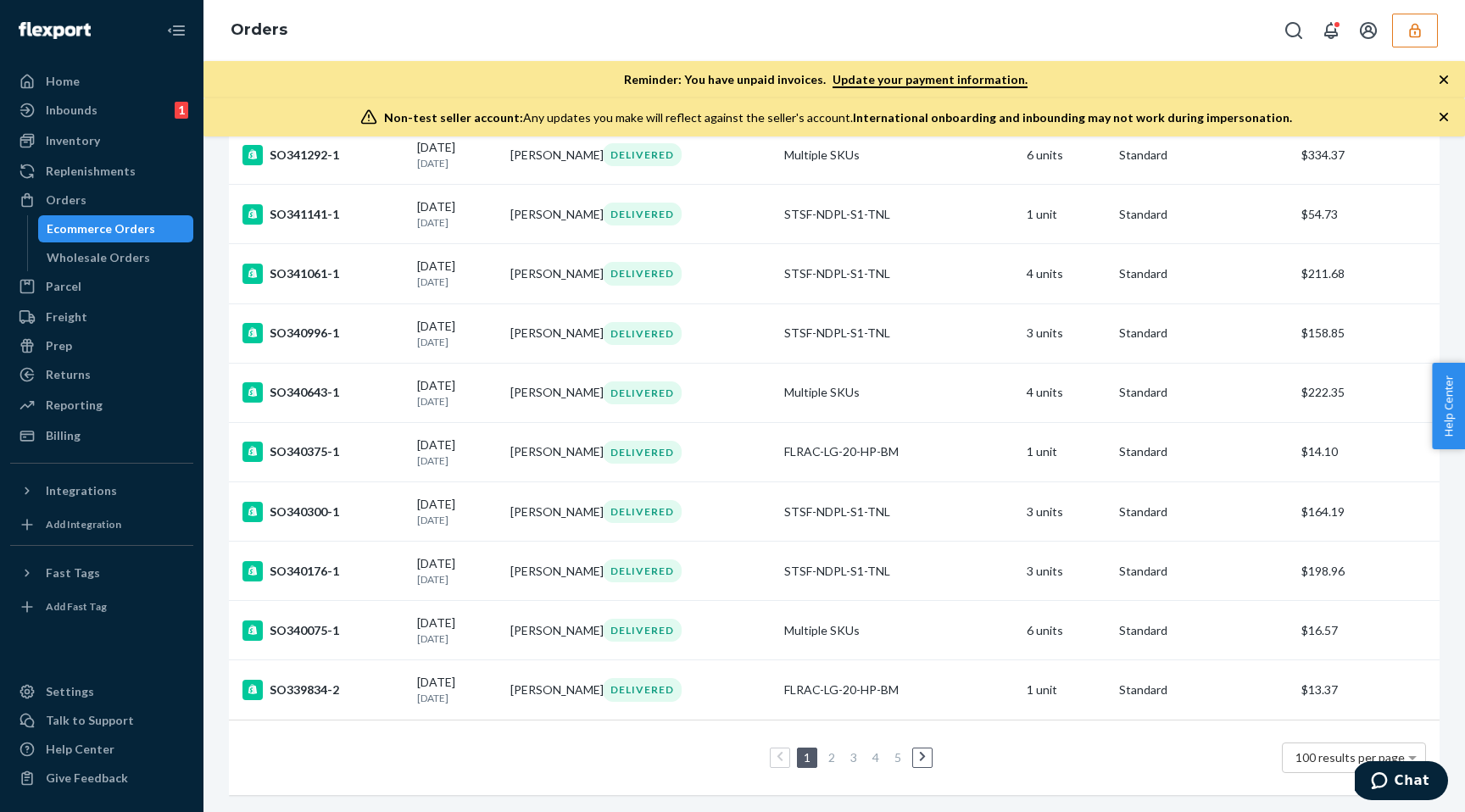
click at [834, 758] on link "2" at bounding box center [831, 758] width 13 height 14
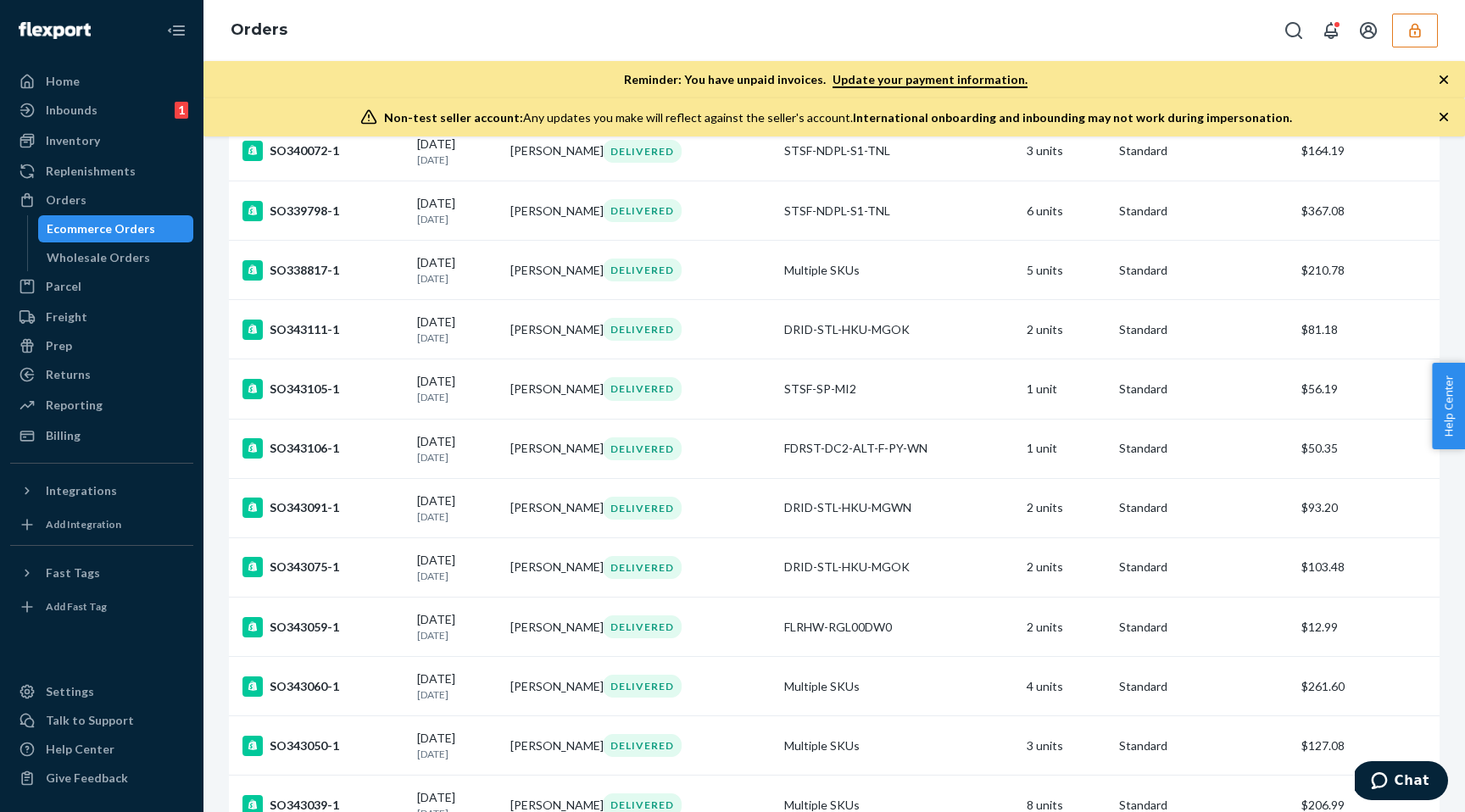
scroll to position [381, 0]
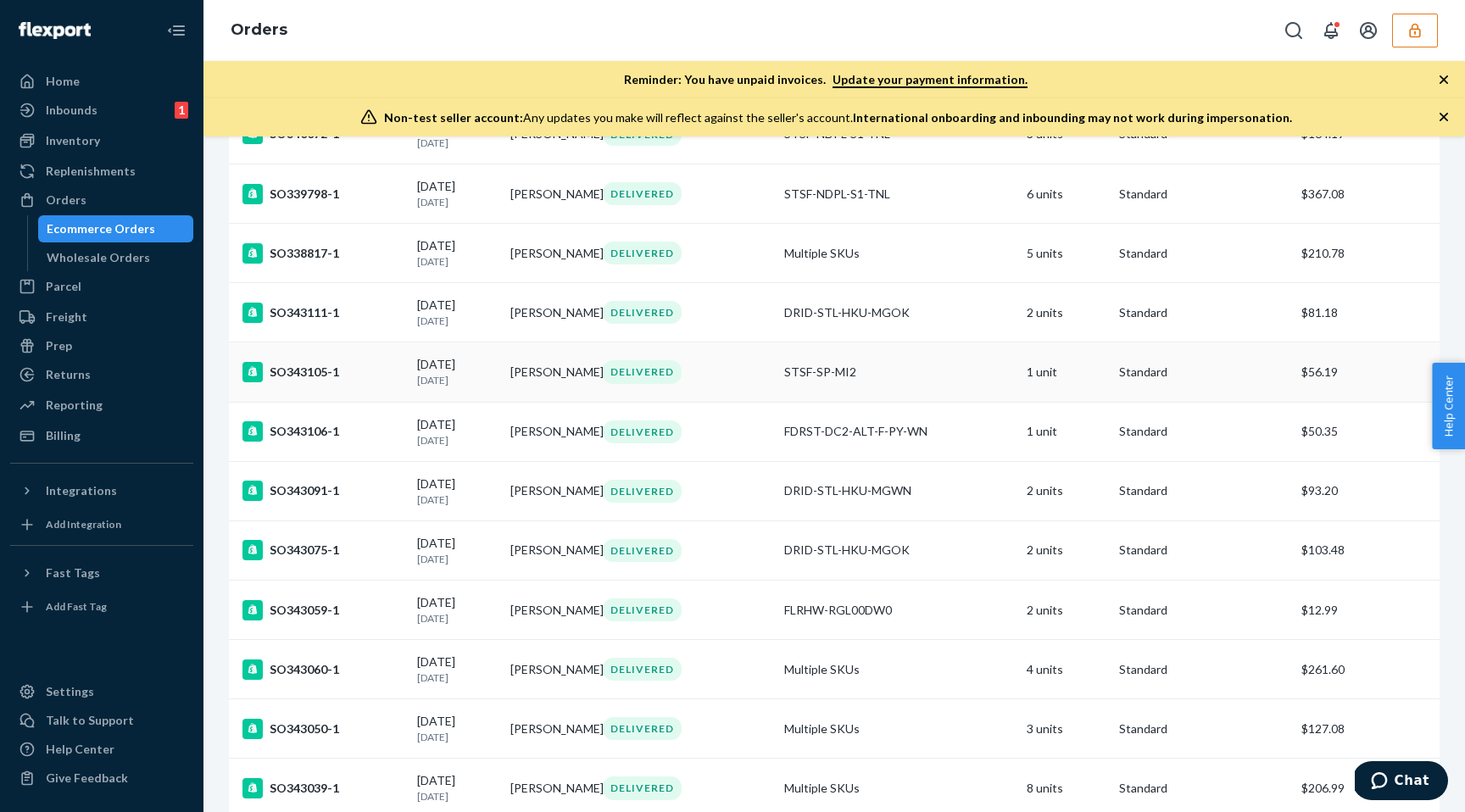
click at [1055, 390] on td "1 unit" at bounding box center [1067, 373] width 93 height 60
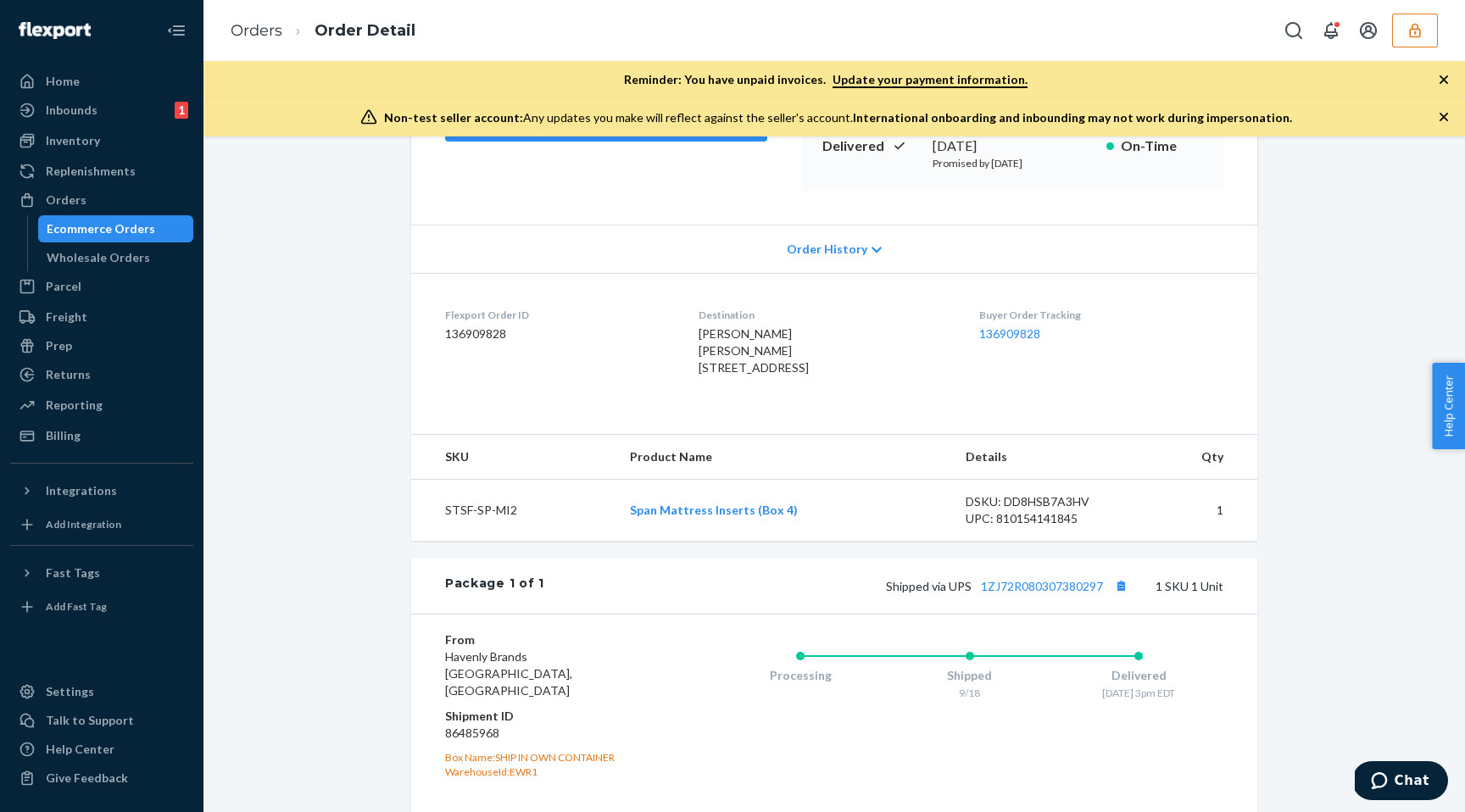
scroll to position [468, 0]
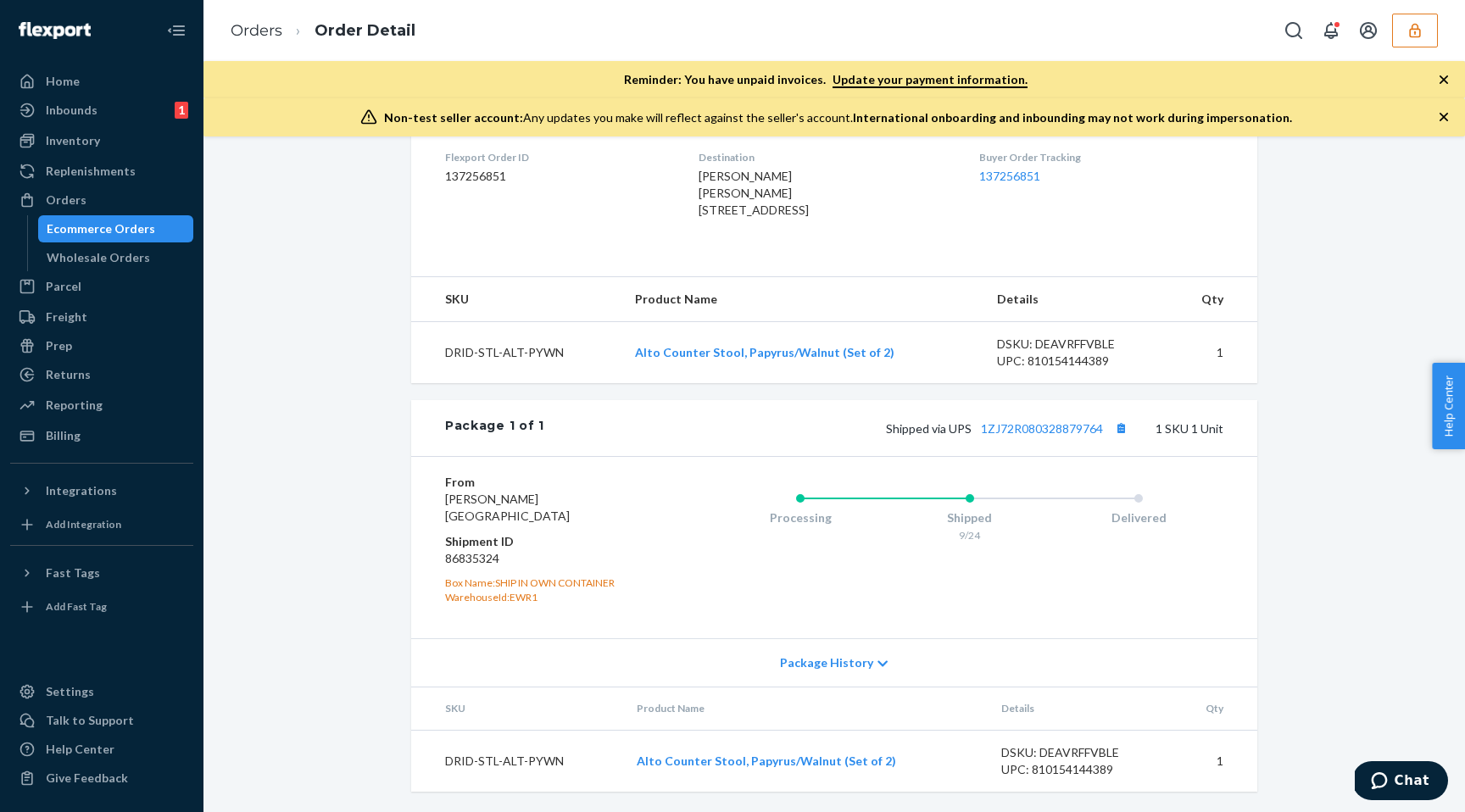
scroll to position [468, 0]
click at [818, 673] on div "Package History" at bounding box center [834, 662] width 846 height 48
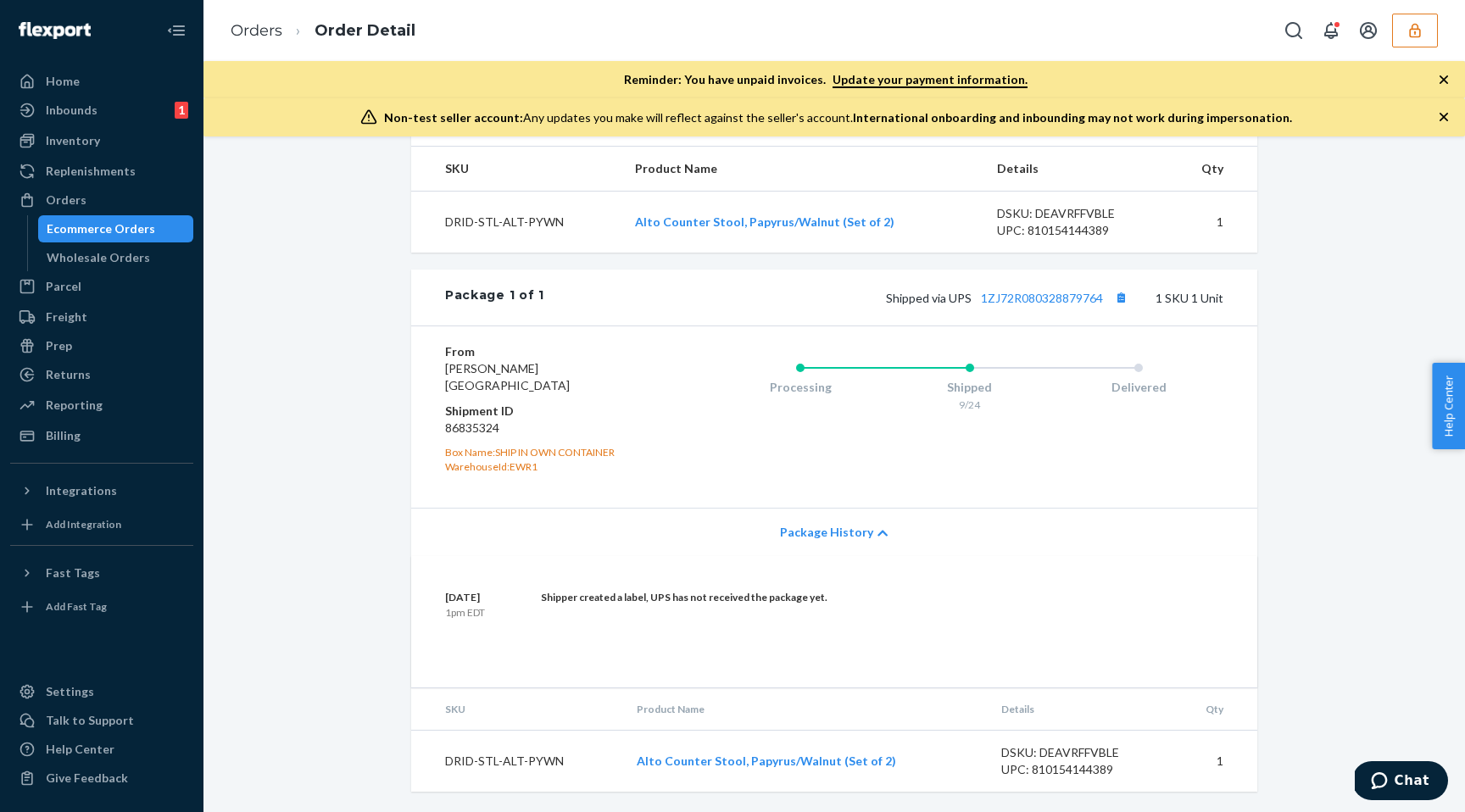
click at [831, 533] on span "Package History" at bounding box center [827, 532] width 93 height 17
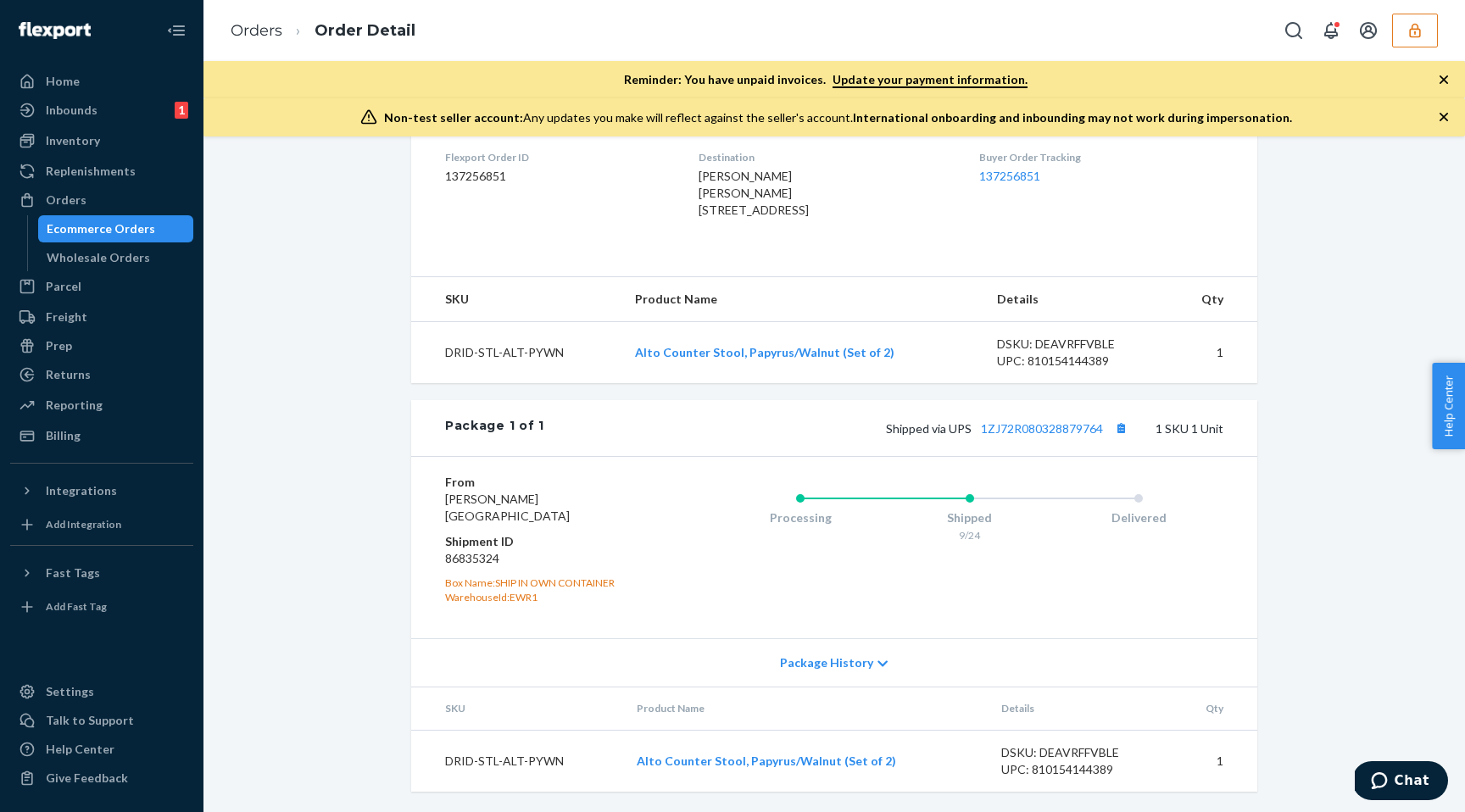
scroll to position [0, 0]
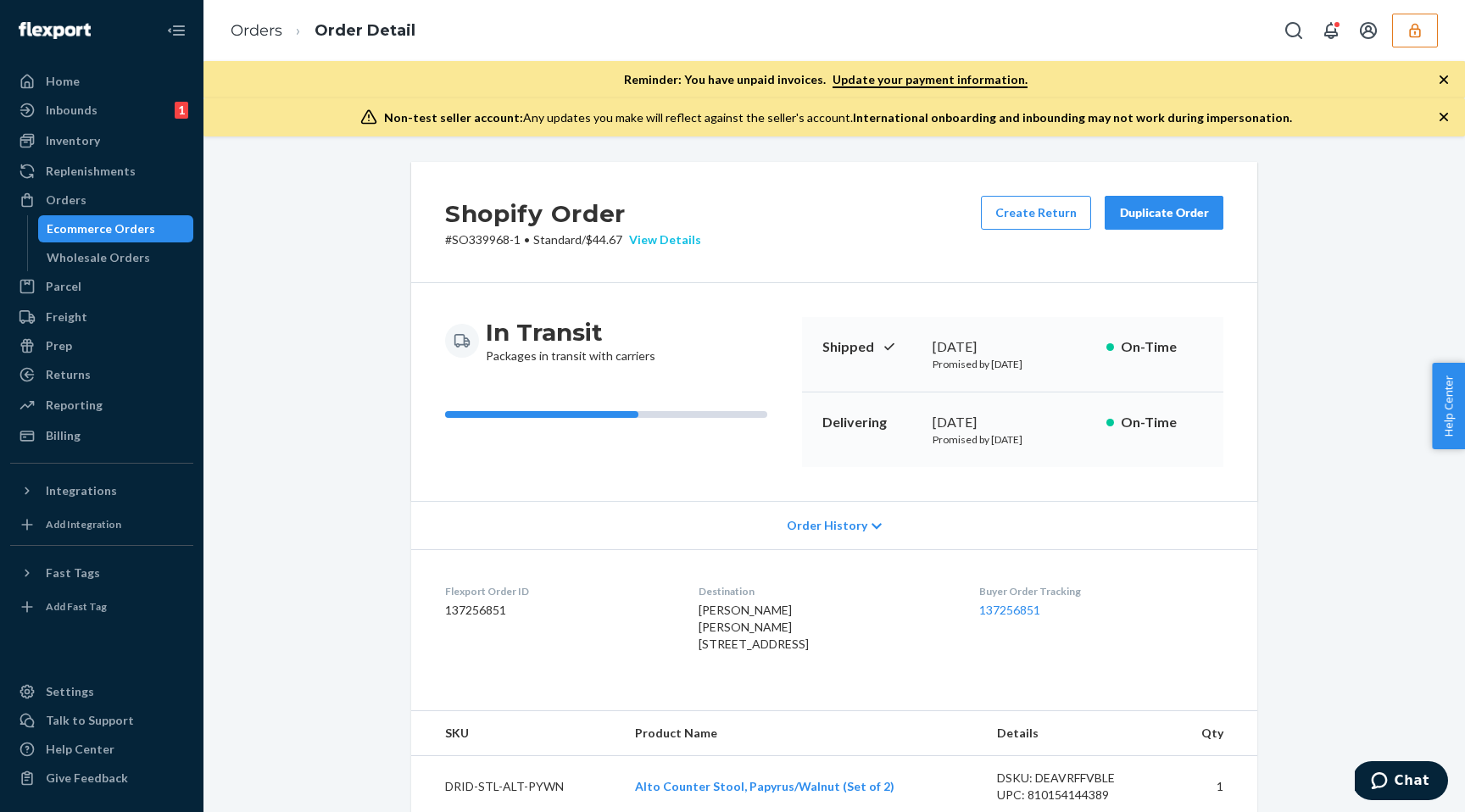
click at [684, 245] on div "View Details" at bounding box center [662, 239] width 79 height 17
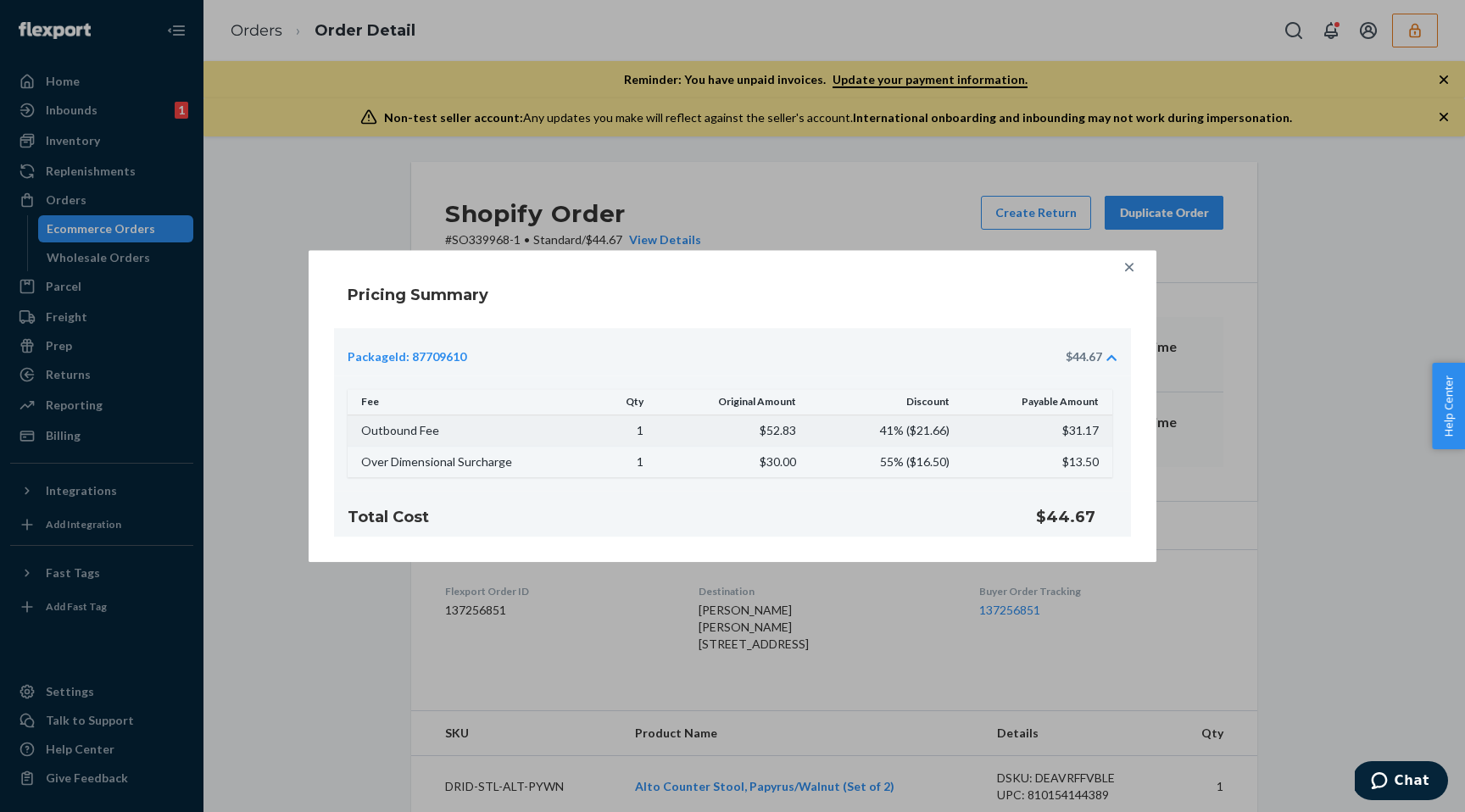
click at [785, 433] on td "$52.83" at bounding box center [730, 431] width 153 height 32
